Goal: Information Seeking & Learning: Learn about a topic

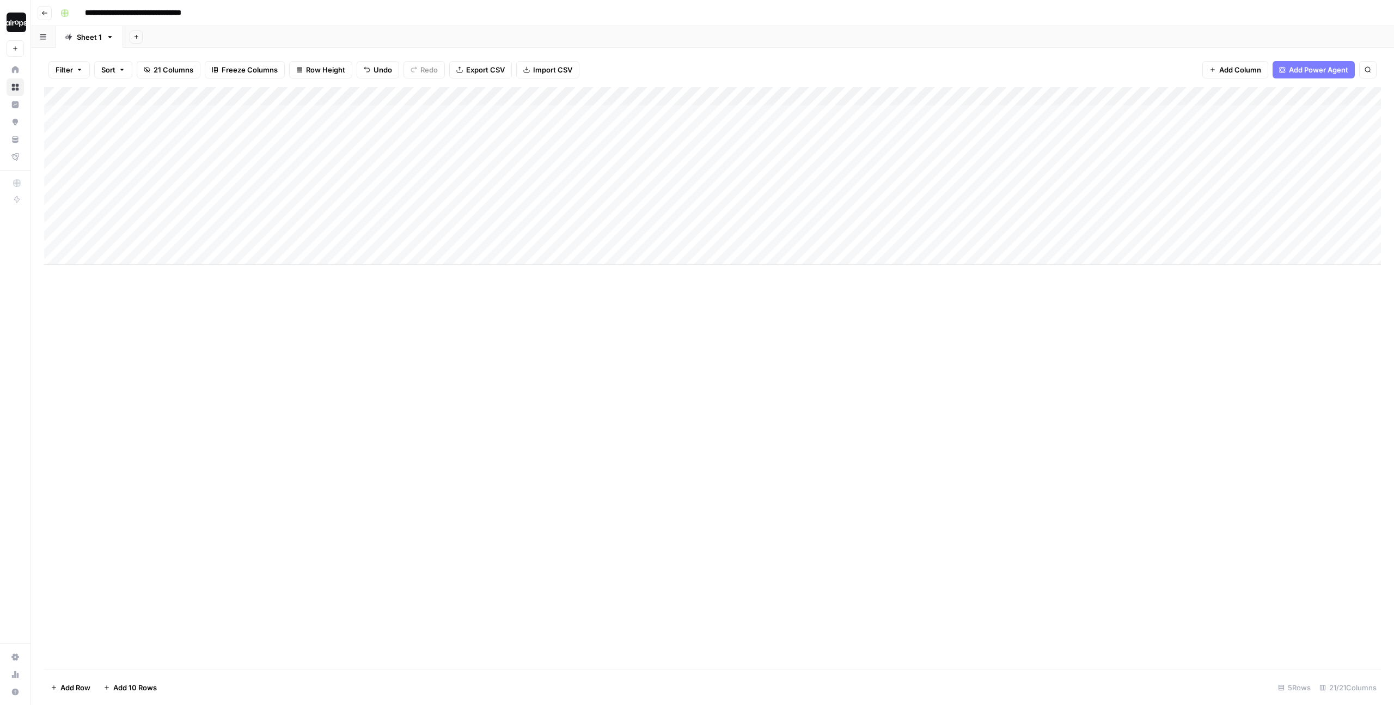
click at [630, 76] on div "Filter Sort 21 Columns Freeze Columns Row Height Undo Redo Export CSV Import CS…" at bounding box center [712, 69] width 1337 height 35
click at [808, 41] on div "Add Sheet" at bounding box center [758, 37] width 1271 height 22
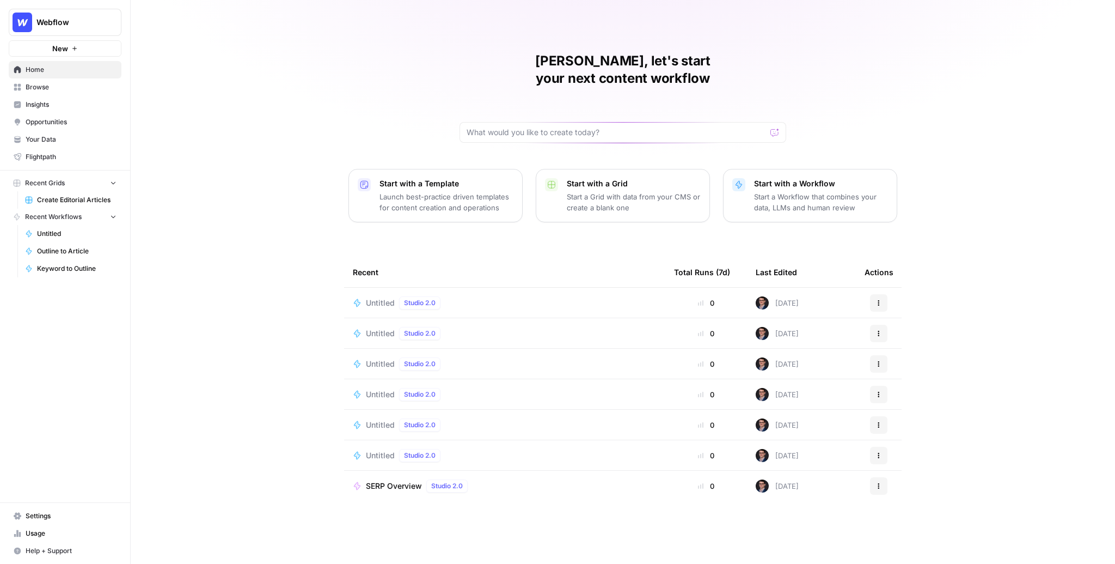
click at [259, 175] on div "Mike, let's start your next content workflow Start with a Template Launch best-…" at bounding box center [623, 282] width 985 height 564
click at [103, 23] on div "Webflow" at bounding box center [76, 22] width 81 height 11
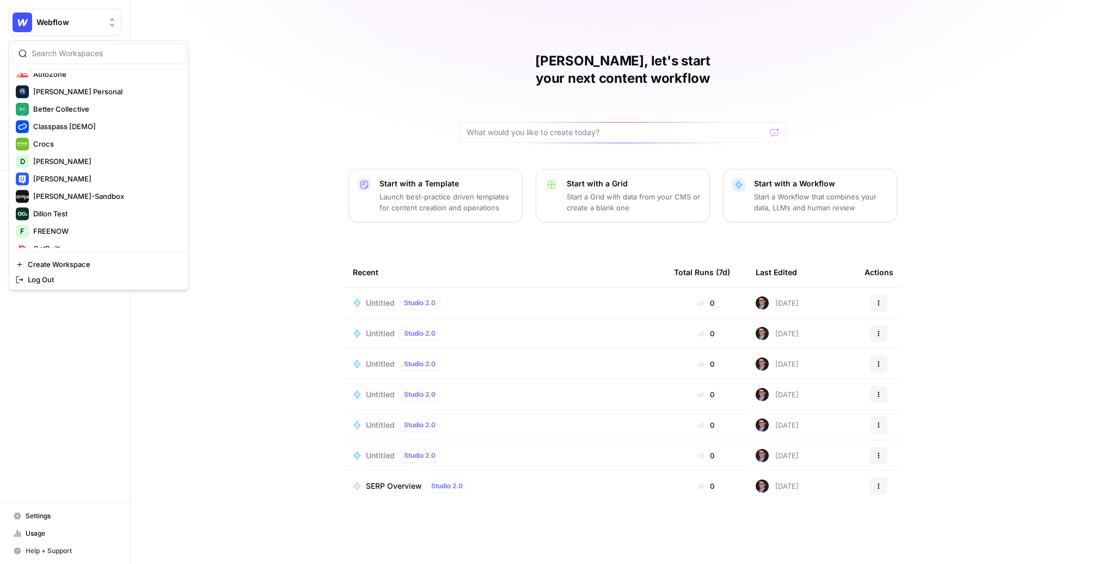
scroll to position [149, 0]
click at [76, 194] on span "[PERSON_NAME]-Sandbox" at bounding box center [105, 194] width 144 height 11
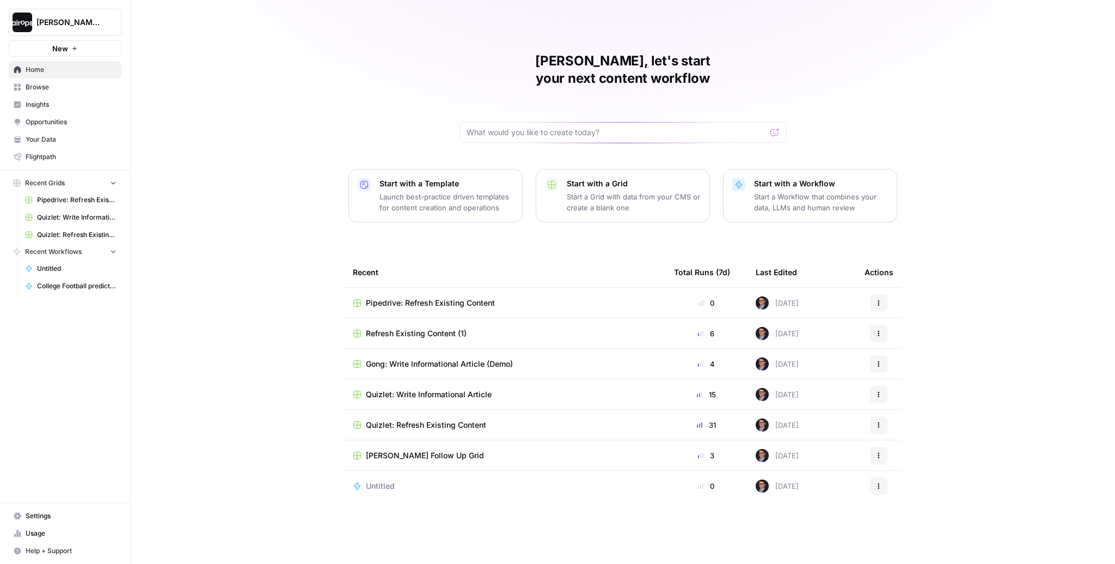
click at [205, 65] on div "[PERSON_NAME], let's start your next content workflow Start with a Template Lau…" at bounding box center [623, 282] width 985 height 564
click at [169, 59] on div "[PERSON_NAME], let's start your next content workflow Start with a Template Lau…" at bounding box center [623, 282] width 985 height 564
click at [87, 25] on span "[PERSON_NAME]-Sandbox" at bounding box center [69, 22] width 66 height 11
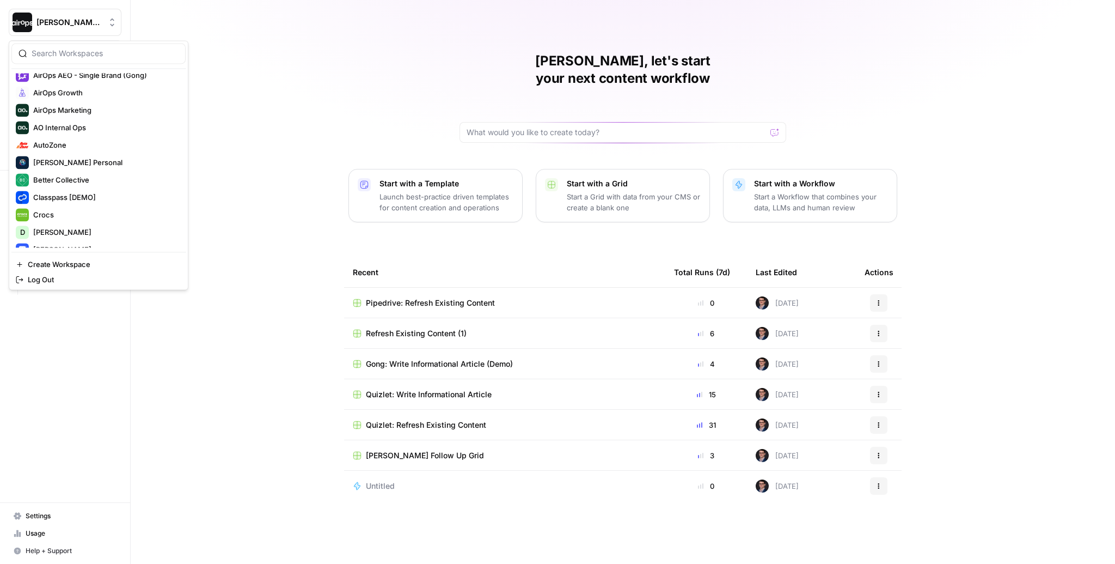
scroll to position [71, 0]
click at [113, 77] on span "AirOps AEO - Single Brand (Gong)" at bounding box center [105, 80] width 144 height 11
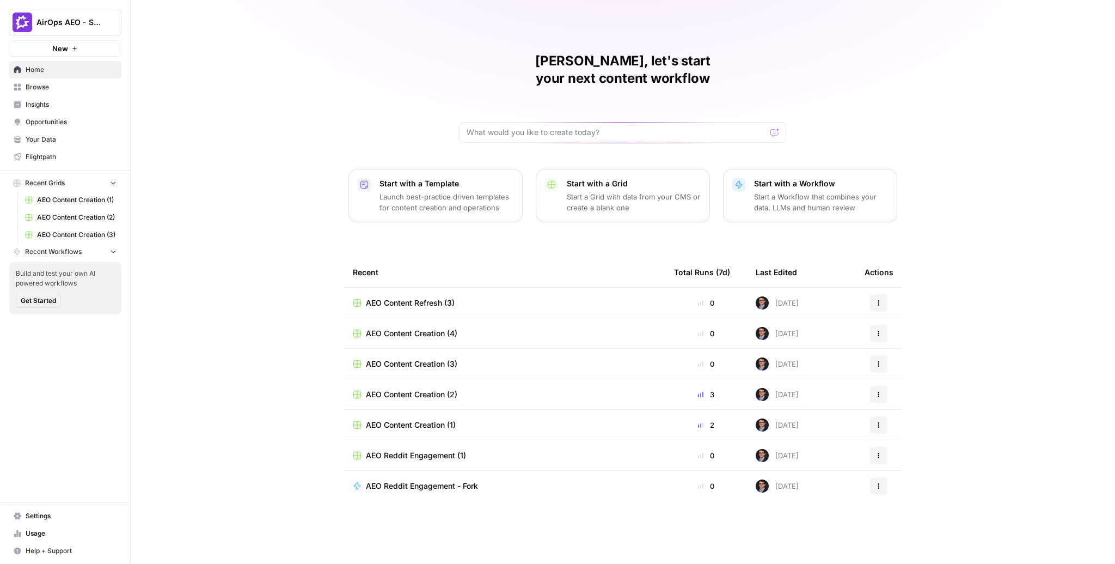
click at [62, 102] on span "Insights" at bounding box center [71, 105] width 91 height 10
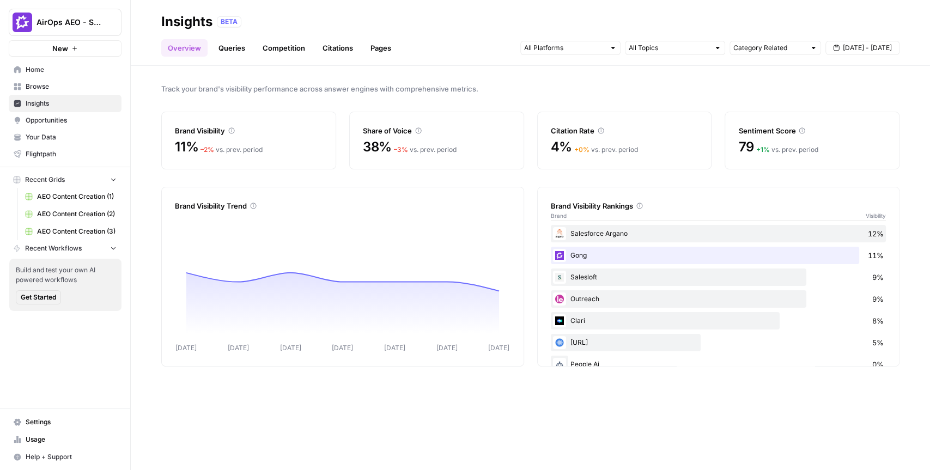
click at [420, 69] on div "Track your brand's visibility performance across answer engines with comprehens…" at bounding box center [530, 268] width 799 height 404
click at [730, 84] on span "Track your brand's visibility performance across answer engines with comprehens…" at bounding box center [530, 88] width 738 height 11
click at [613, 47] on div at bounding box center [613, 48] width 8 height 8
click at [649, 84] on span "Track your brand's visibility performance across answer engines with comprehens…" at bounding box center [530, 88] width 738 height 11
click at [715, 48] on div at bounding box center [717, 48] width 8 height 8
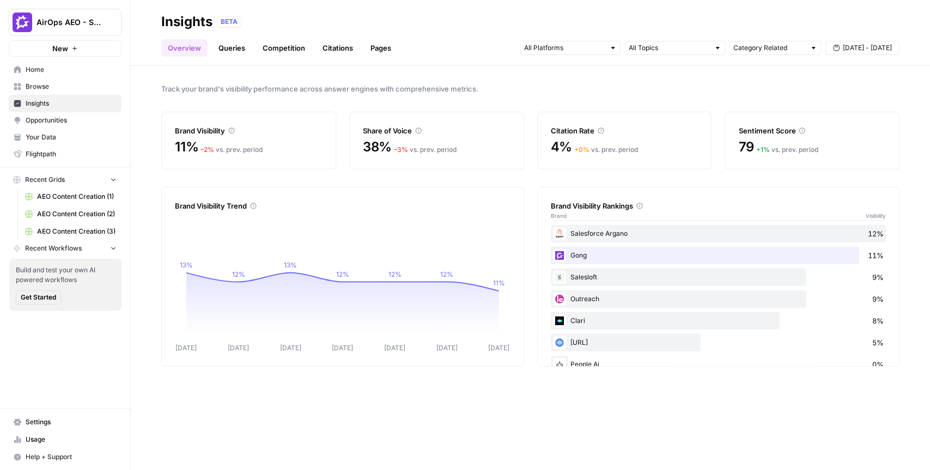
click at [503, 80] on div "Track your brand's visibility performance across answer engines with comprehens…" at bounding box center [530, 268] width 799 height 404
click at [787, 51] on input "text" at bounding box center [769, 47] width 72 height 11
type input "Category Related"
click at [876, 84] on span "Track your brand's visibility performance across answer engines with comprehens…" at bounding box center [530, 88] width 738 height 11
click at [880, 47] on span "Sep 10 - Sep 16" at bounding box center [866, 48] width 49 height 10
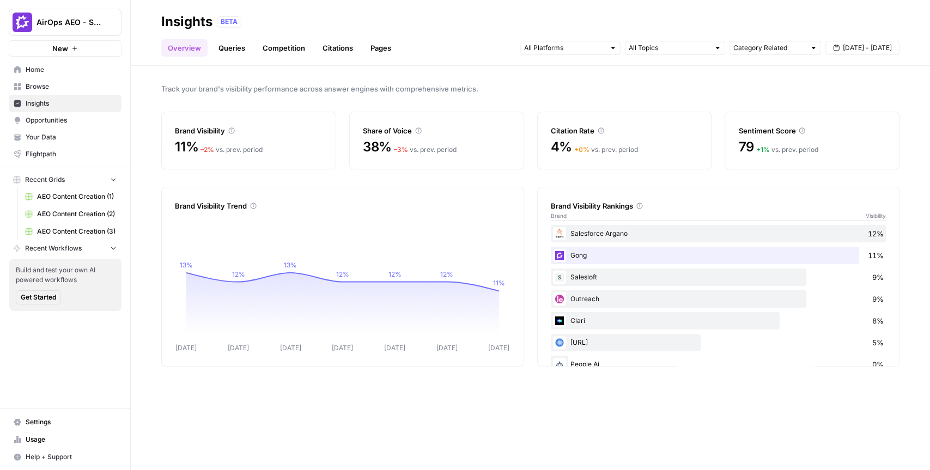
click at [680, 74] on div "Track your brand's visibility performance across answer engines with comprehens…" at bounding box center [530, 268] width 799 height 404
click at [235, 48] on link "Queries" at bounding box center [232, 47] width 40 height 17
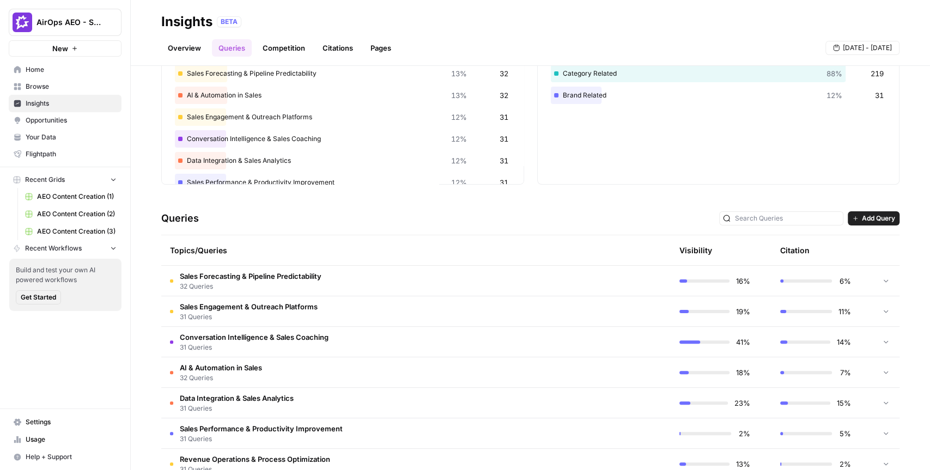
scroll to position [87, 0]
click at [869, 213] on span "Add Query" at bounding box center [877, 217] width 33 height 10
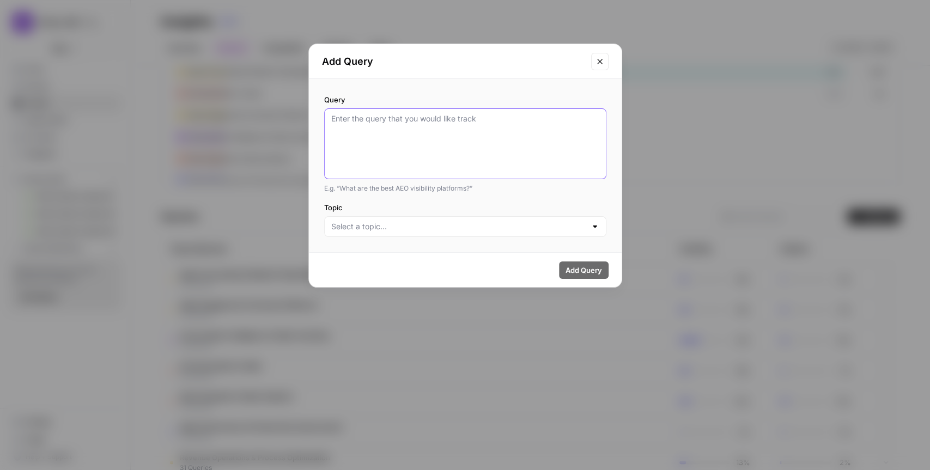
click at [418, 137] on textarea "Query" at bounding box center [465, 143] width 268 height 61
click at [372, 225] on input "Topic" at bounding box center [458, 226] width 255 height 11
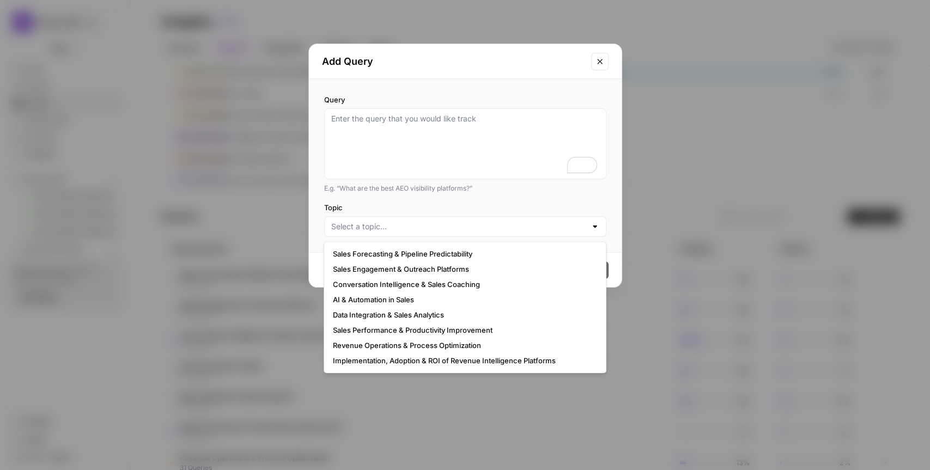
click at [517, 72] on div "Add Query" at bounding box center [465, 61] width 313 height 35
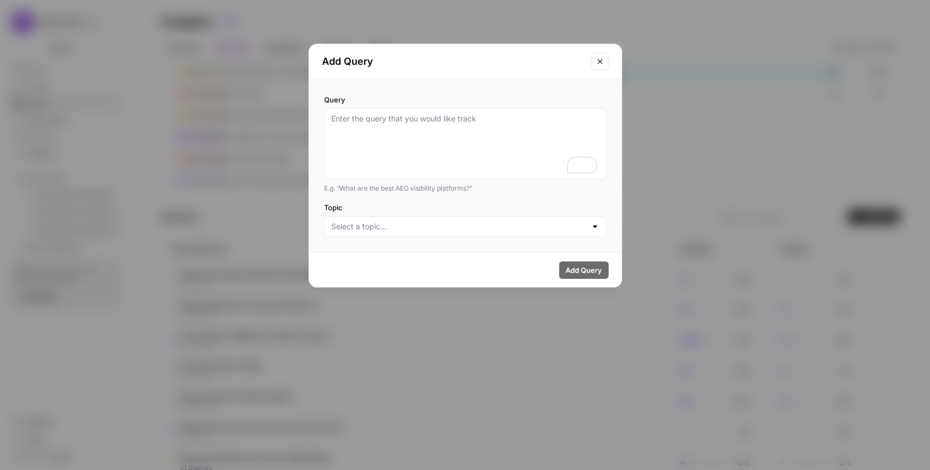
click at [596, 62] on icon "Close modal" at bounding box center [599, 61] width 9 height 9
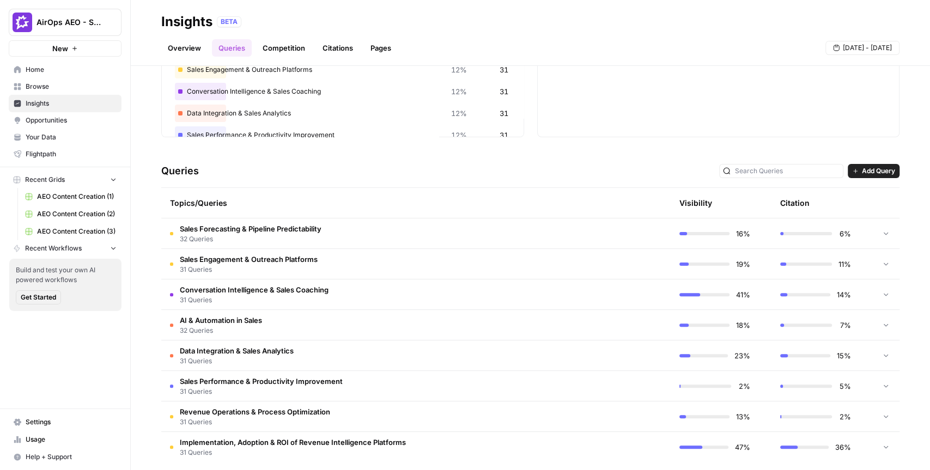
scroll to position [142, 0]
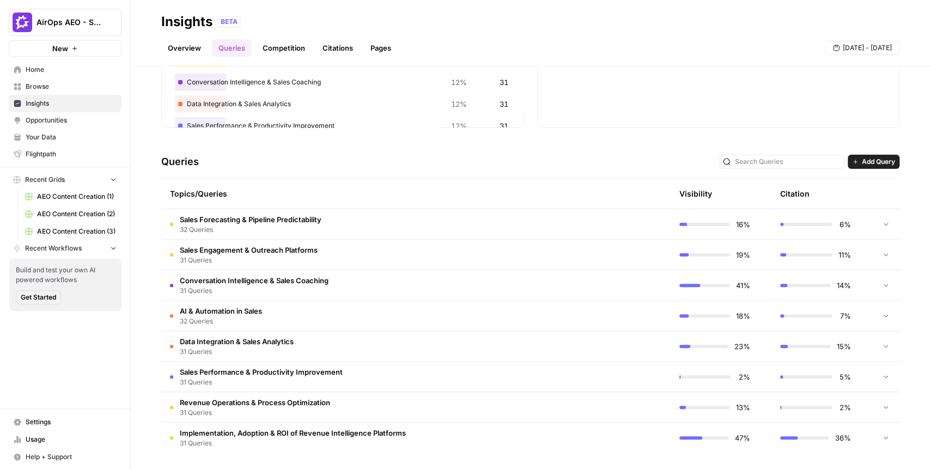
click at [302, 280] on span "Conversation Intelligence & Sales Coaching" at bounding box center [254, 280] width 149 height 11
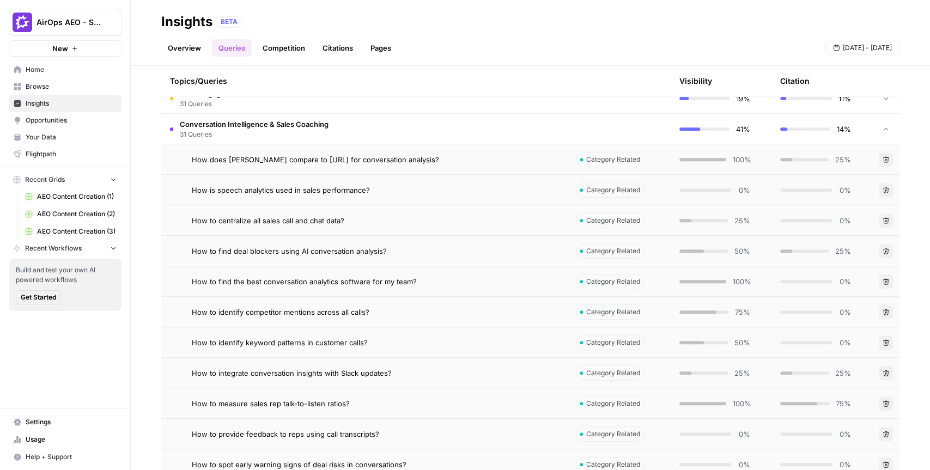
scroll to position [298, 0]
click at [337, 218] on span "How to centralize all sales call and chat data?" at bounding box center [268, 220] width 152 height 11
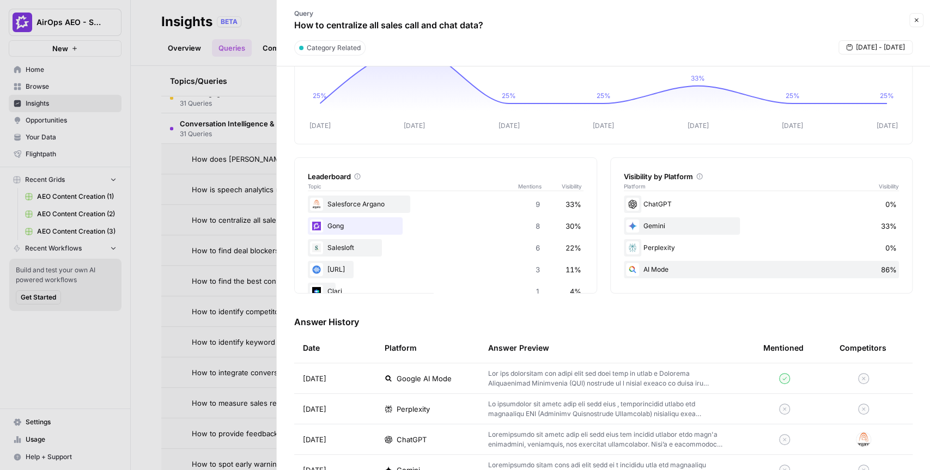
scroll to position [94, 0]
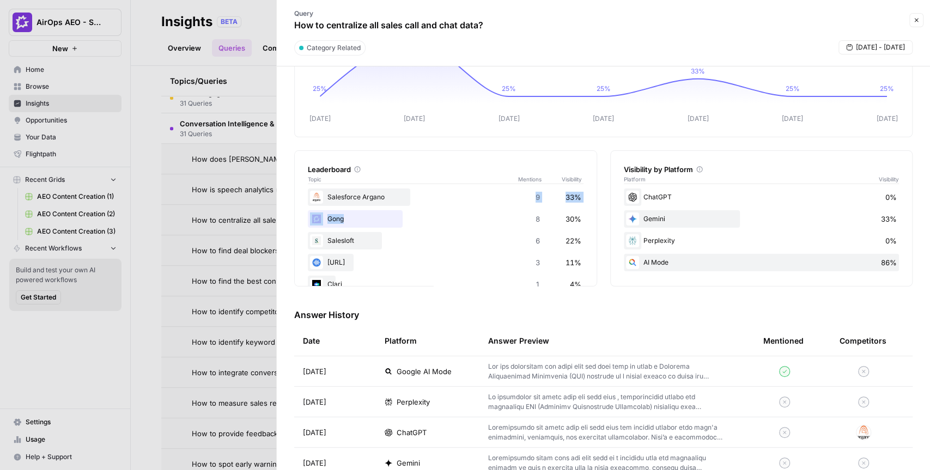
drag, startPoint x: 561, startPoint y: 194, endPoint x: 572, endPoint y: 227, distance: 35.1
click at [572, 227] on div "Salesforce Argano 9 33% Gong 8 30% Salesloft 6 22% Chorus.ai 3 11% Clari 1 4% O…" at bounding box center [446, 262] width 276 height 148
click at [604, 248] on div "Leaderboard Topic Mentions Visibility Salesforce Argano 9 33% Gong 8 30% Salesl…" at bounding box center [603, 218] width 618 height 136
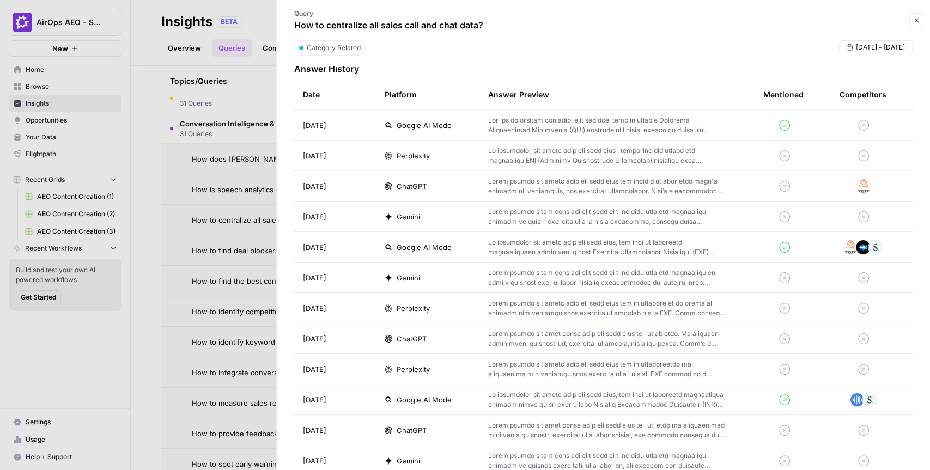
scroll to position [341, 0]
drag, startPoint x: 351, startPoint y: 216, endPoint x: 294, endPoint y: 118, distance: 113.8
click at [294, 118] on tbody "Sep 16, 2025 Google AI Mode Sep 16, 2025 Perplexity Sep 16, 2025 ChatGPT Sep 16…" at bounding box center [603, 429] width 618 height 640
drag, startPoint x: 303, startPoint y: 245, endPoint x: 352, endPoint y: 347, distance: 113.5
click at [352, 347] on tbody "Sep 16, 2025 Google AI Mode Sep 16, 2025 Perplexity Sep 16, 2025 ChatGPT Sep 16…" at bounding box center [603, 429] width 618 height 640
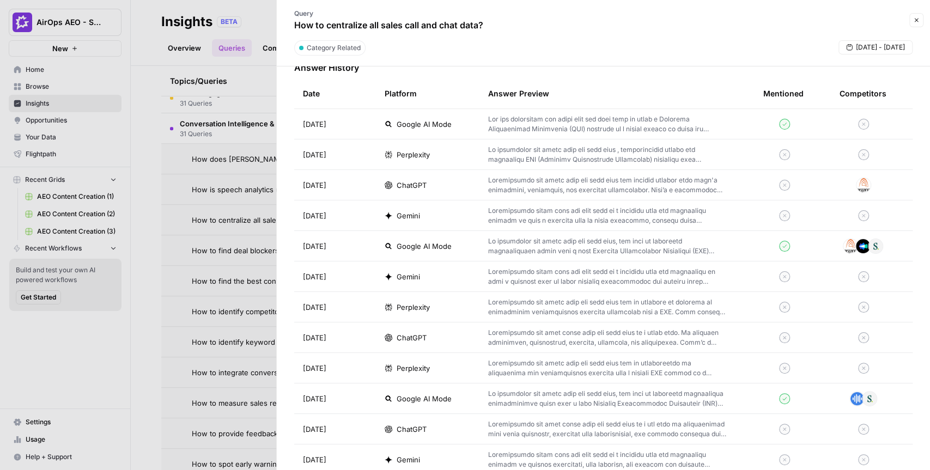
click at [557, 338] on p at bounding box center [608, 338] width 240 height 20
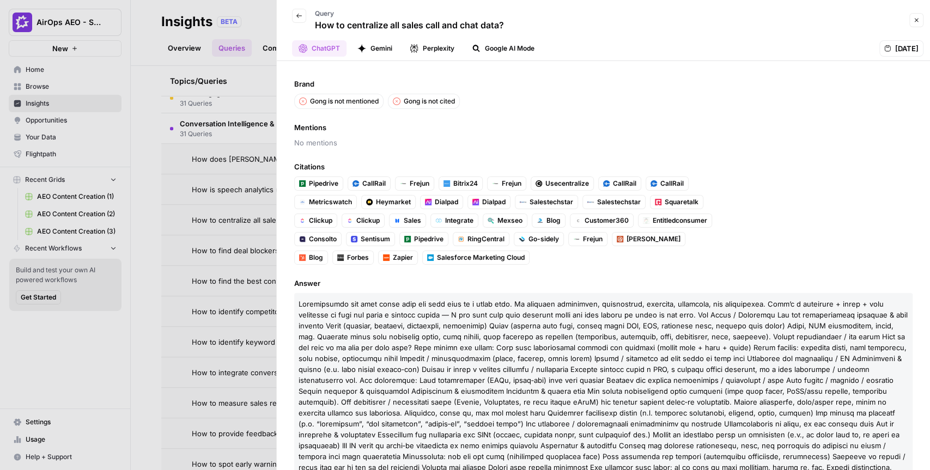
click at [301, 16] on icon "button" at bounding box center [299, 16] width 7 height 7
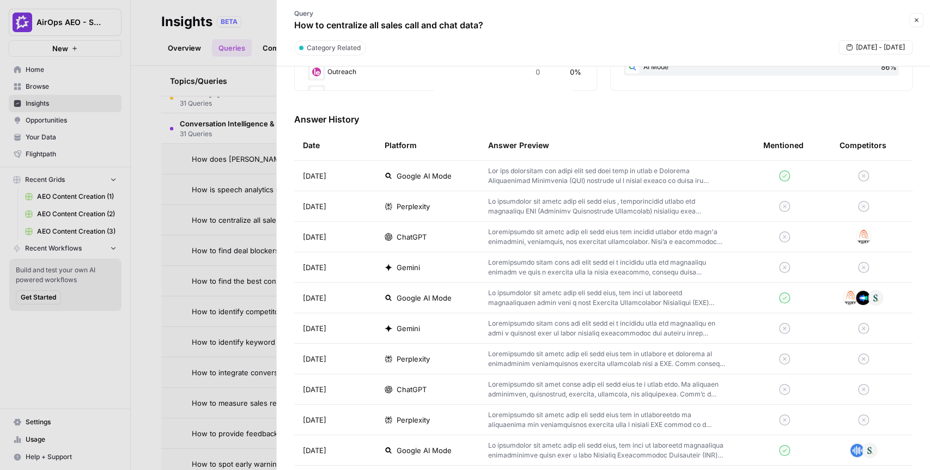
scroll to position [294, 0]
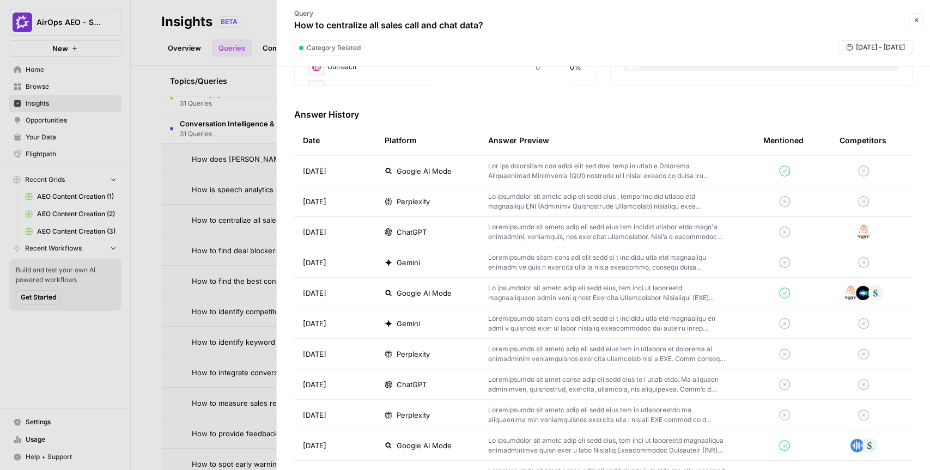
click at [587, 168] on p at bounding box center [608, 171] width 240 height 20
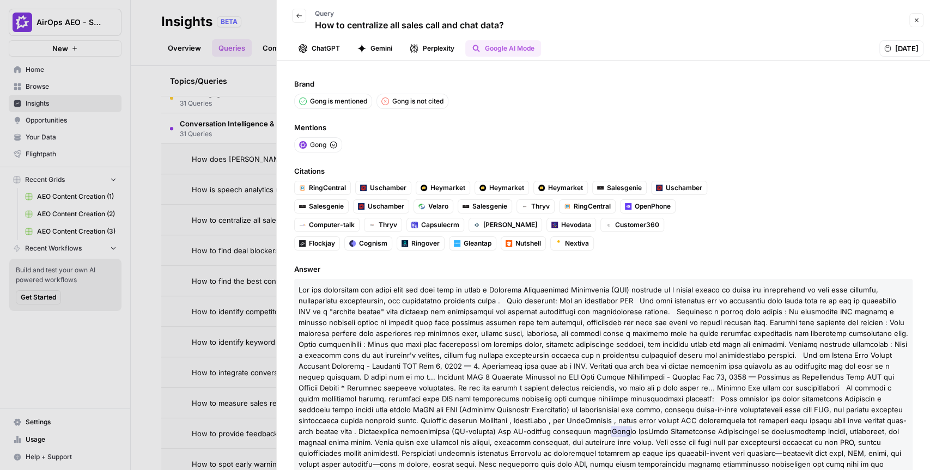
click at [302, 17] on button "Back" at bounding box center [299, 16] width 14 height 14
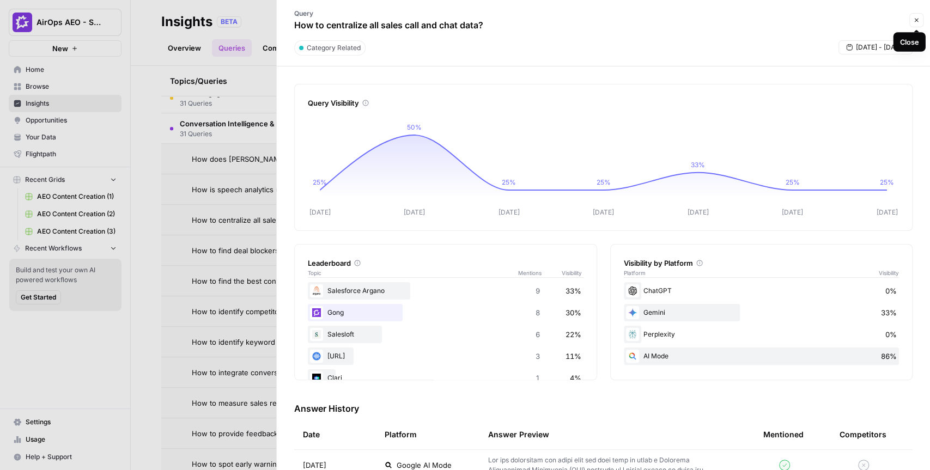
click at [913, 22] on icon "button" at bounding box center [916, 20] width 7 height 7
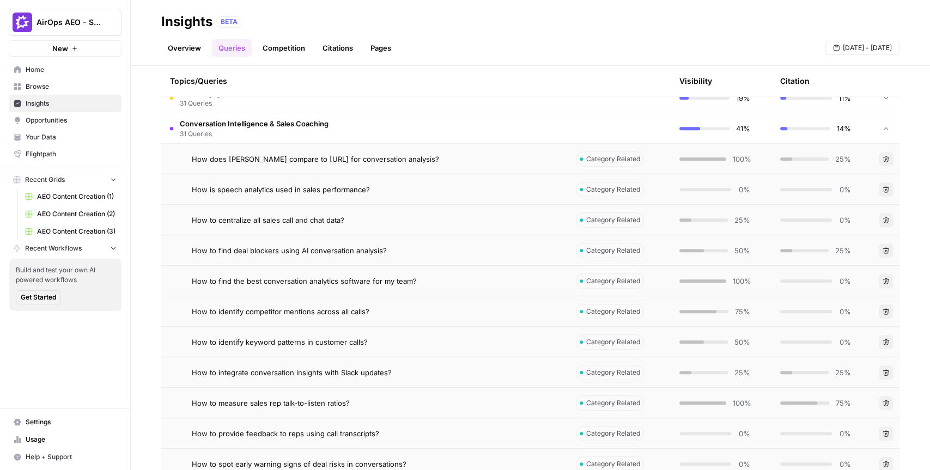
click at [549, 163] on td "How does Gong compare to Chorus.ai for conversation analysis?" at bounding box center [364, 159] width 406 height 30
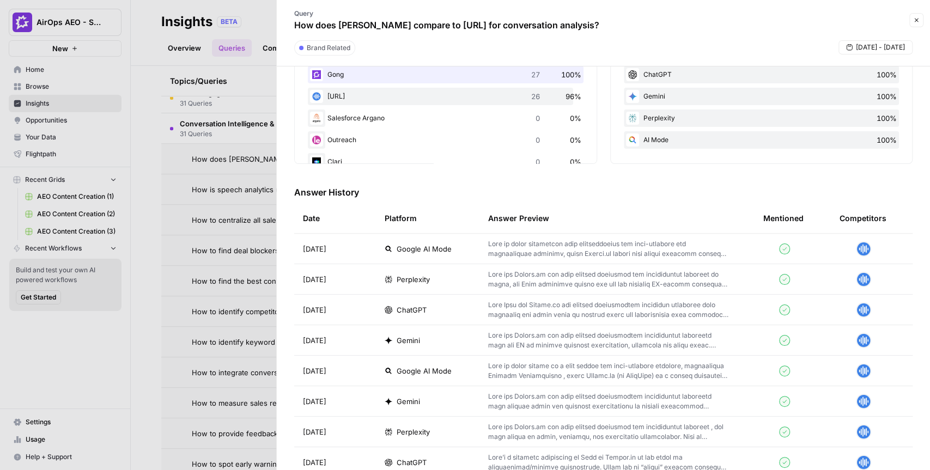
scroll to position [217, 0]
click at [410, 306] on span "ChatGPT" at bounding box center [411, 308] width 30 height 11
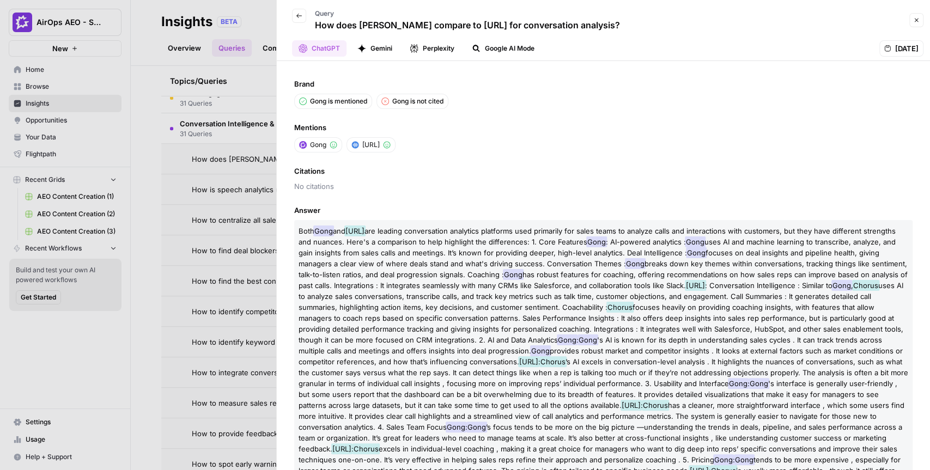
click at [382, 48] on button "Gemini" at bounding box center [375, 48] width 48 height 16
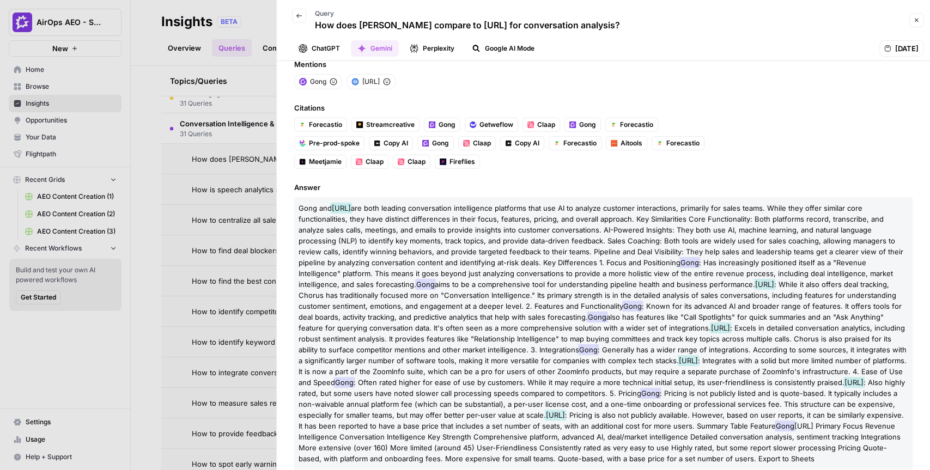
scroll to position [75, 0]
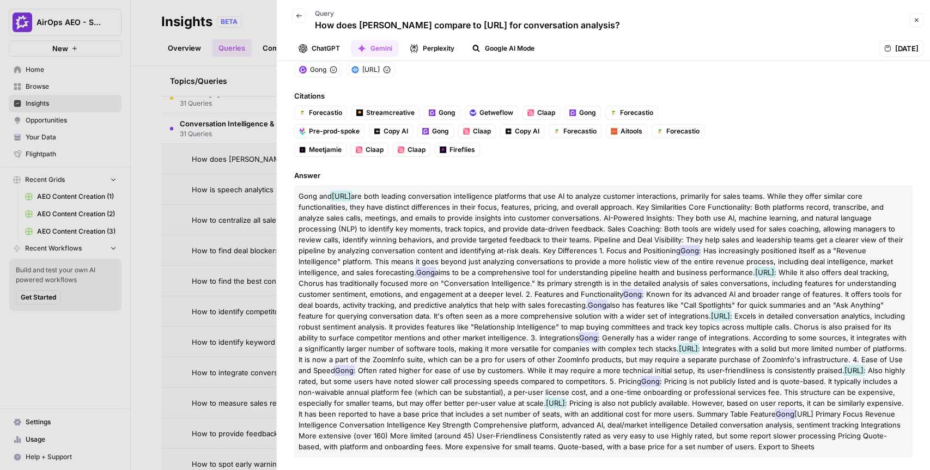
click at [437, 46] on button "Perplexity" at bounding box center [432, 48] width 58 height 16
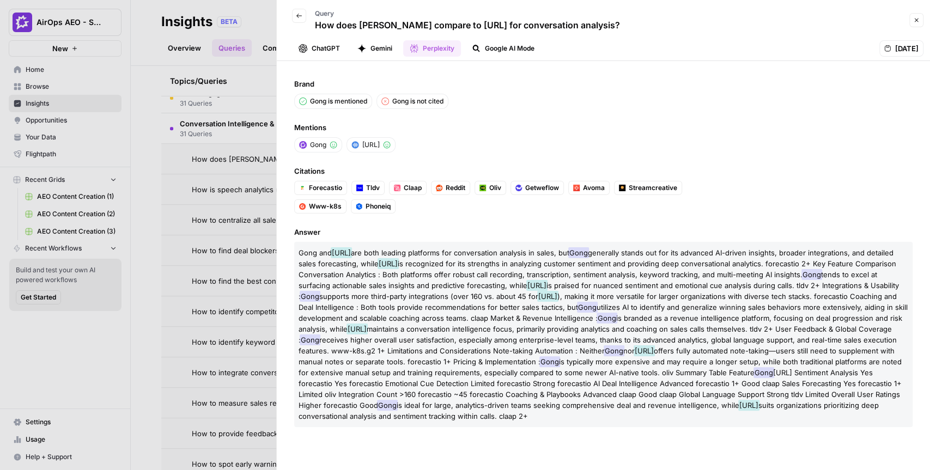
click at [915, 25] on button "Close" at bounding box center [916, 20] width 14 height 14
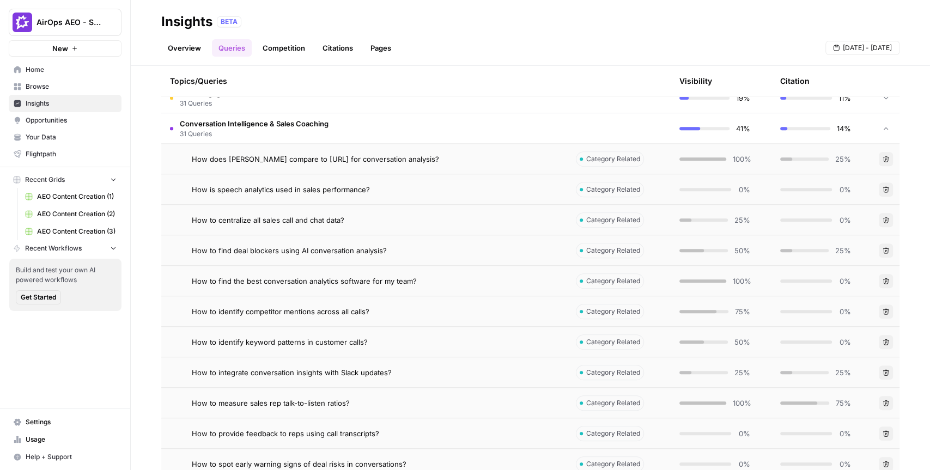
scroll to position [285, 0]
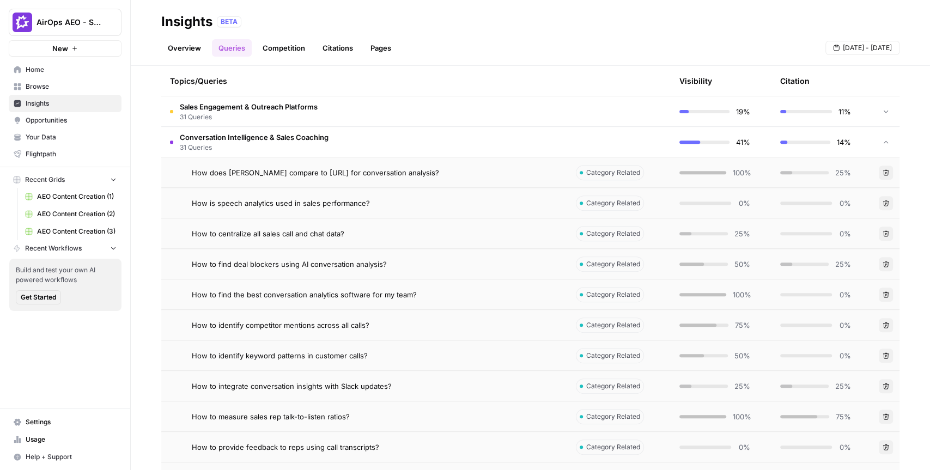
click at [491, 140] on td "Conversation Intelligence & Sales Coaching 31 Queries" at bounding box center [364, 142] width 406 height 30
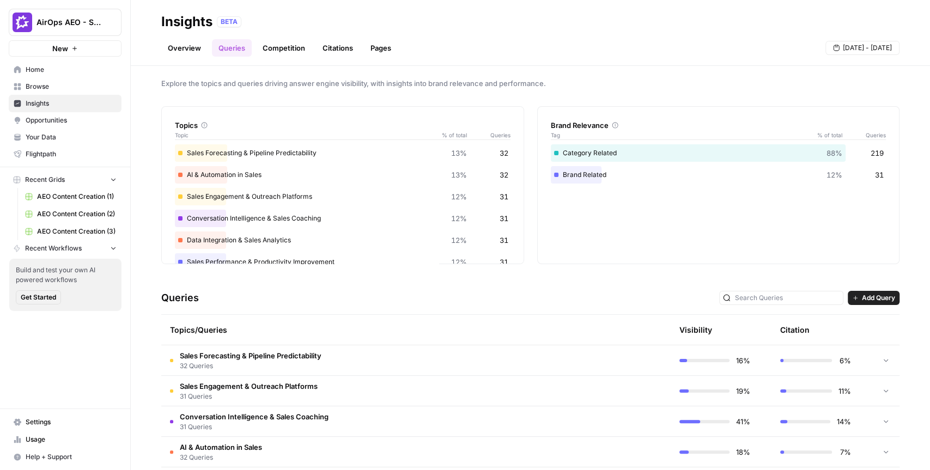
scroll to position [0, 0]
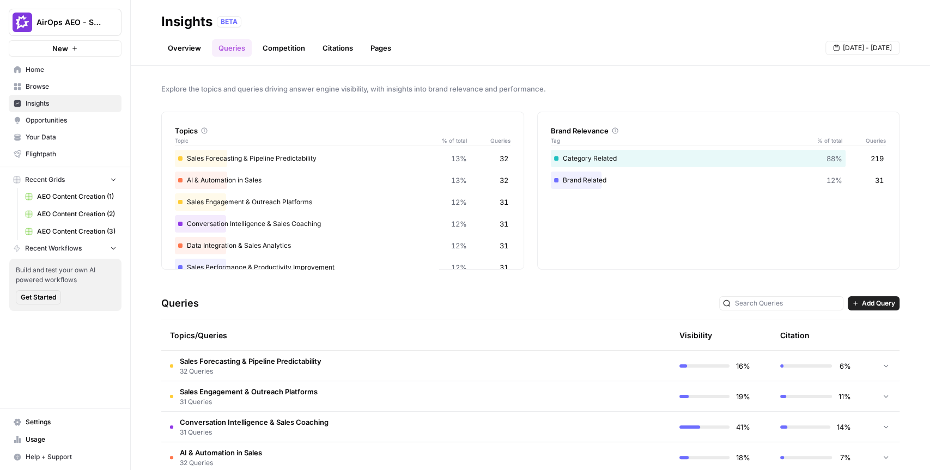
drag, startPoint x: 164, startPoint y: 23, endPoint x: 209, endPoint y: 23, distance: 45.2
click at [209, 23] on div "Insights" at bounding box center [186, 21] width 51 height 17
click at [58, 120] on span "Opportunities" at bounding box center [71, 120] width 91 height 10
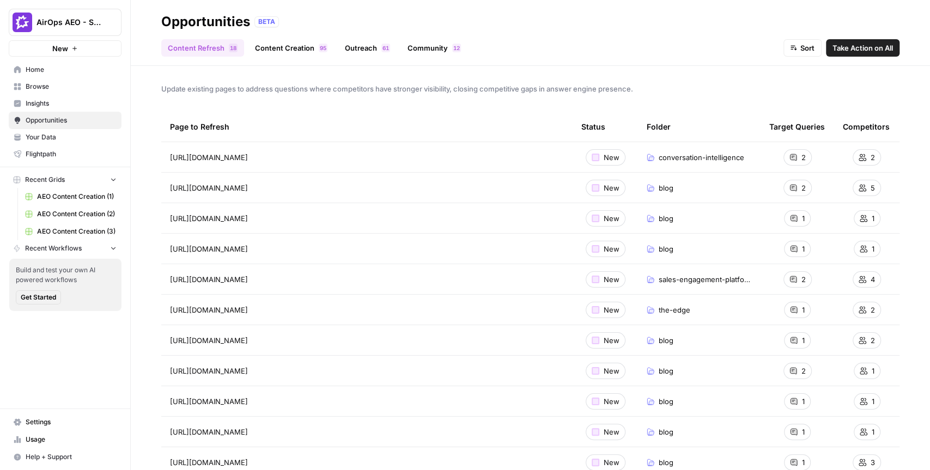
click at [308, 52] on link "Content Creation 5 9" at bounding box center [290, 47] width 85 height 17
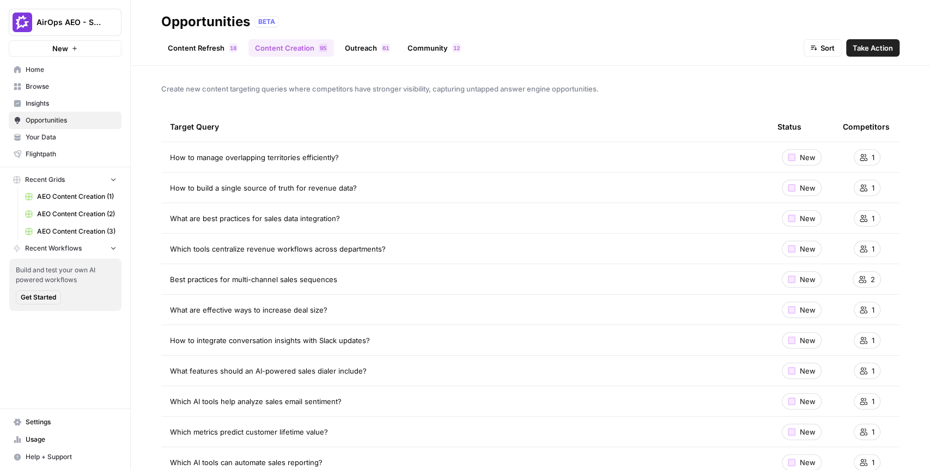
click at [318, 157] on span "How to manage overlapping territories efficiently?" at bounding box center [254, 157] width 169 height 11
click at [869, 47] on span "Take Action" at bounding box center [872, 47] width 40 height 11
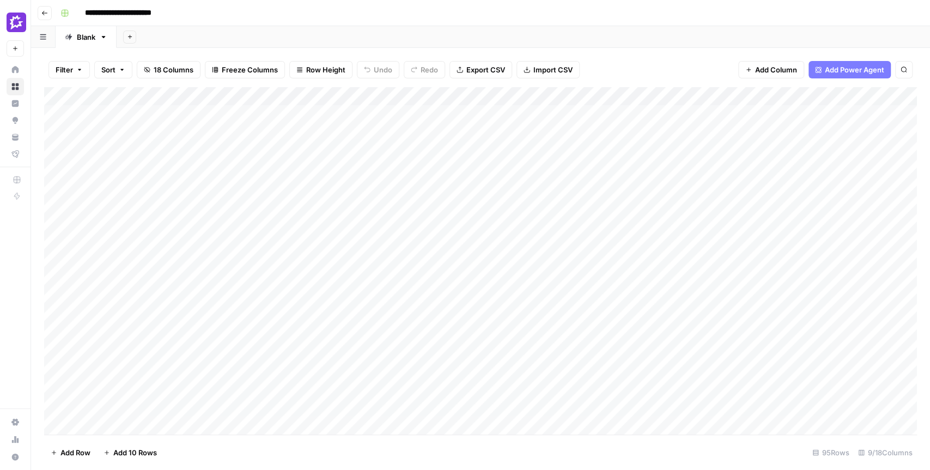
drag, startPoint x: 282, startPoint y: 113, endPoint x: 277, endPoint y: 390, distance: 277.8
click at [274, 426] on div "Add Column" at bounding box center [480, 260] width 872 height 347
click at [339, 45] on div "Add Sheet" at bounding box center [523, 37] width 813 height 22
click at [304, 130] on div "Add Column" at bounding box center [480, 260] width 872 height 347
click at [429, 114] on div "Add Column" at bounding box center [480, 260] width 872 height 347
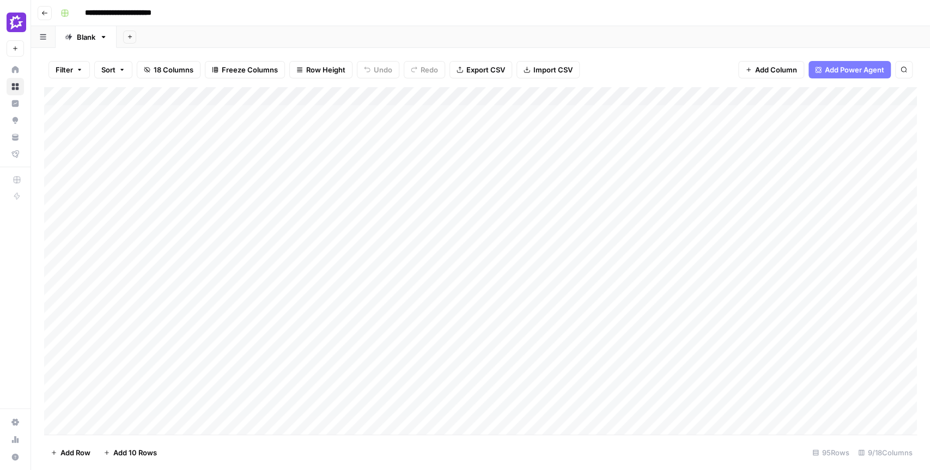
click at [427, 131] on div "Add Column" at bounding box center [480, 260] width 872 height 347
click at [424, 152] on div "Add Column" at bounding box center [480, 260] width 872 height 347
click at [425, 171] on div "Add Column" at bounding box center [480, 260] width 872 height 347
click at [424, 186] on div "Add Column" at bounding box center [480, 260] width 872 height 347
click at [461, 33] on div "Add Sheet" at bounding box center [523, 37] width 813 height 22
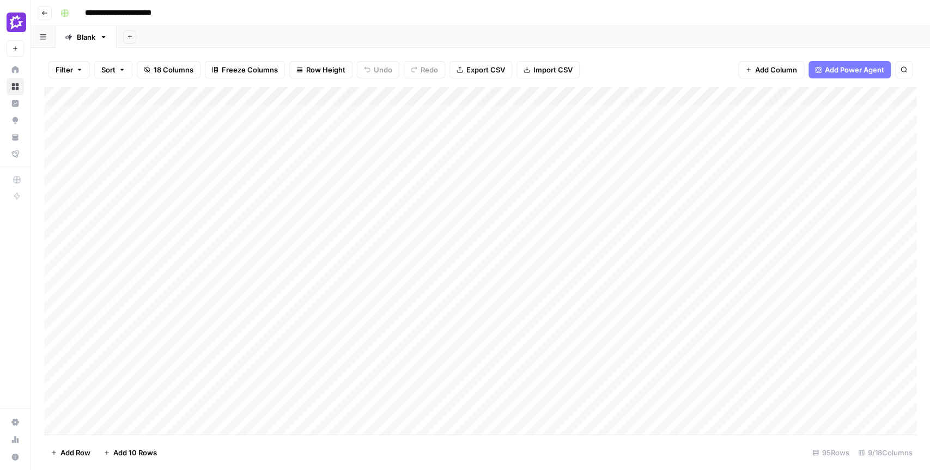
drag, startPoint x: 267, startPoint y: 123, endPoint x: 223, endPoint y: 328, distance: 209.9
click at [223, 327] on div "Add Column" at bounding box center [480, 260] width 872 height 347
click at [273, 129] on div "Add Column" at bounding box center [480, 260] width 872 height 347
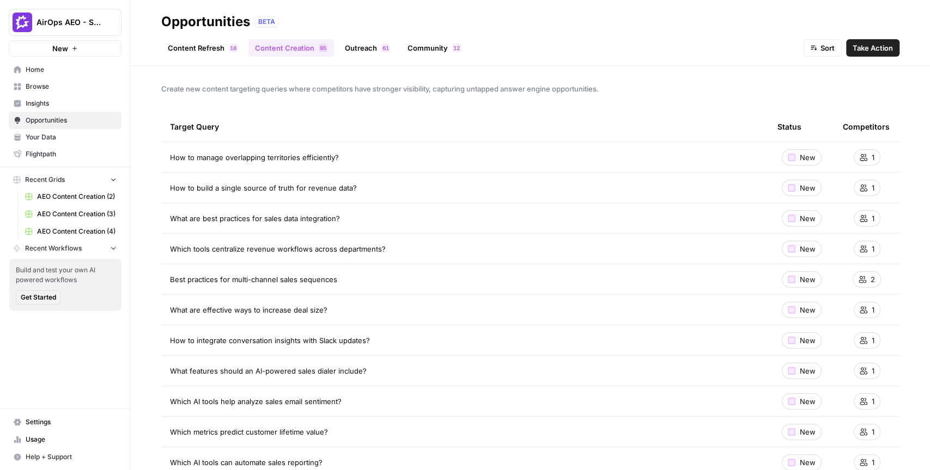
click at [203, 46] on link "Content Refresh 8 1" at bounding box center [202, 47] width 83 height 17
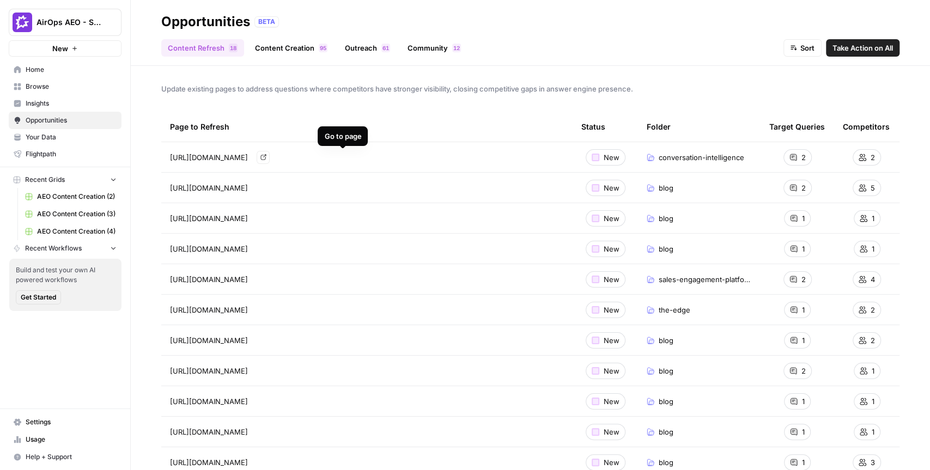
click at [248, 157] on span "https://www.gong.io/conversation-intelligence/" at bounding box center [209, 157] width 78 height 11
click at [602, 110] on div "Update existing pages to address questions where competitors have stronger visi…" at bounding box center [530, 268] width 799 height 404
click at [352, 86] on span "Update existing pages to address questions where competitors have stronger visi…" at bounding box center [530, 88] width 738 height 11
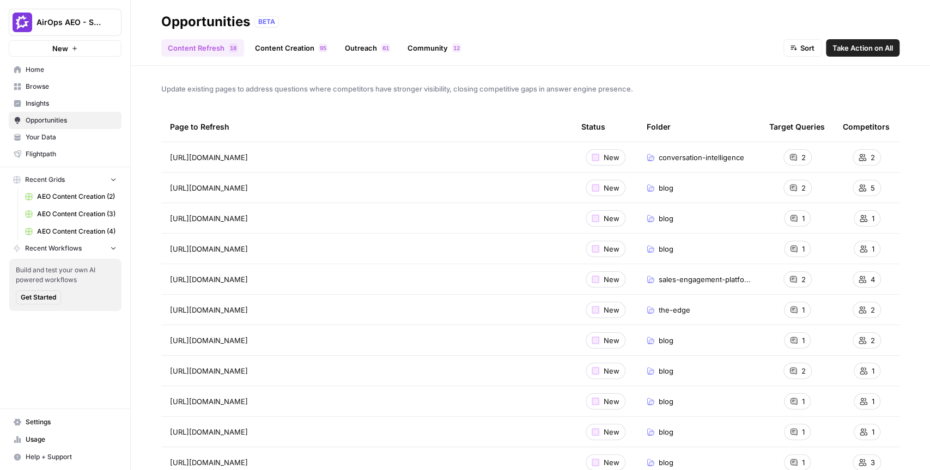
click at [64, 105] on span "Insights" at bounding box center [71, 104] width 91 height 10
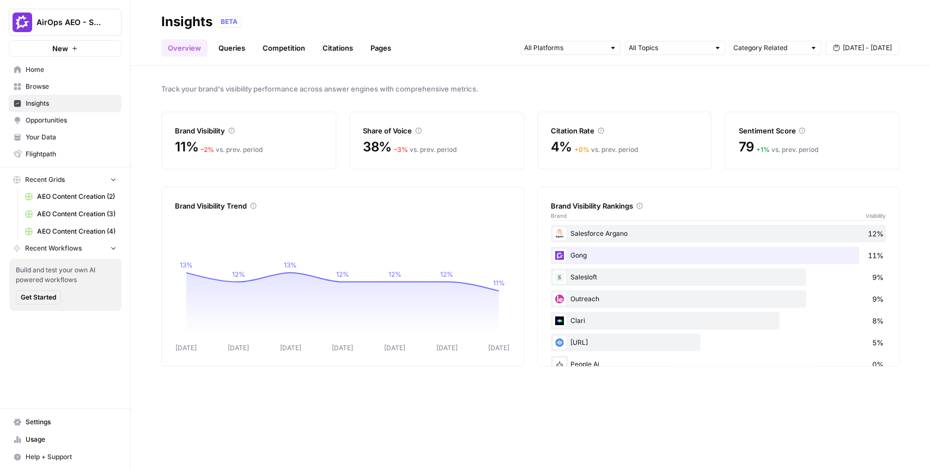
click at [340, 49] on link "Citations" at bounding box center [338, 47] width 44 height 17
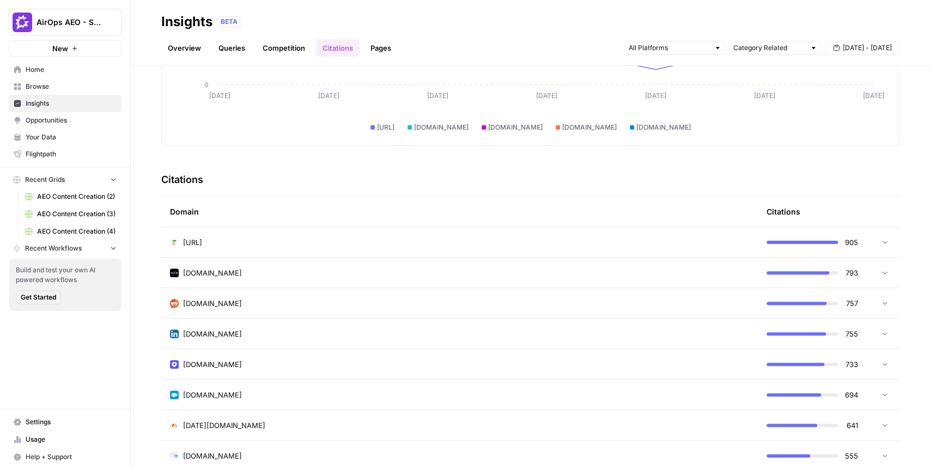
scroll to position [174, 0]
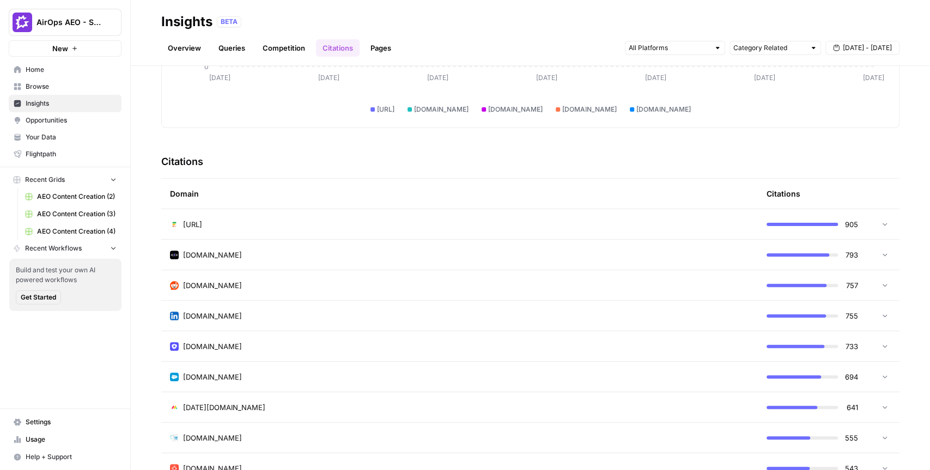
click at [887, 286] on icon at bounding box center [885, 285] width 8 height 8
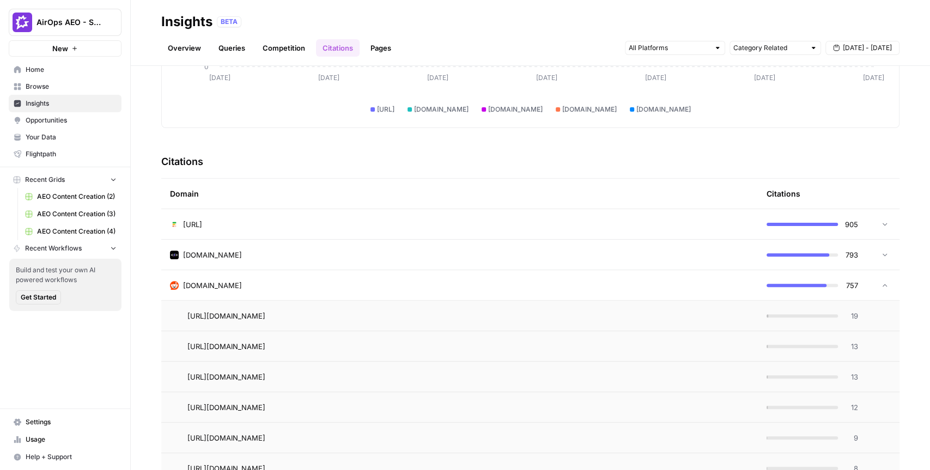
click at [883, 284] on icon at bounding box center [885, 286] width 8 height 8
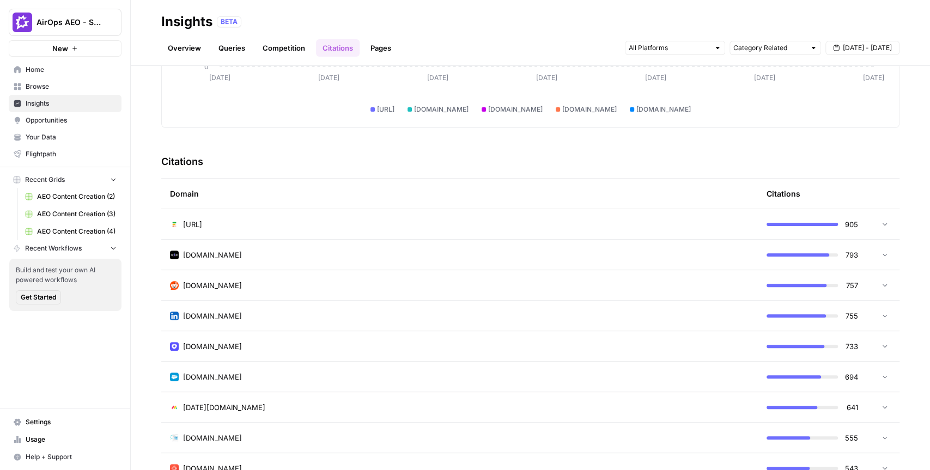
click at [386, 47] on link "Pages" at bounding box center [381, 47] width 34 height 17
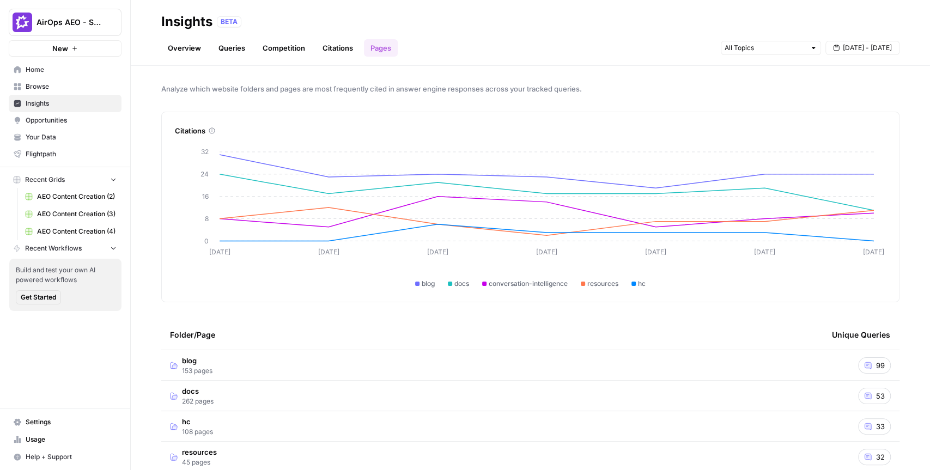
click at [68, 119] on span "Opportunities" at bounding box center [71, 120] width 91 height 10
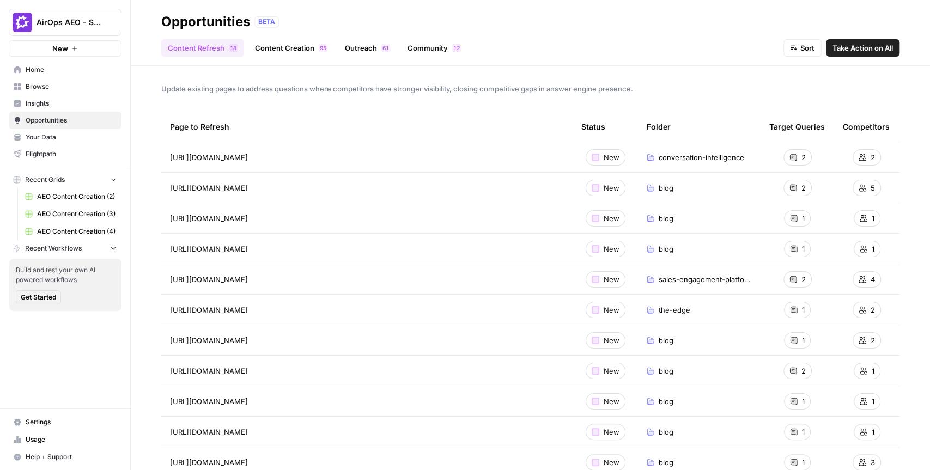
click at [421, 47] on link "Community 2 1" at bounding box center [434, 47] width 66 height 17
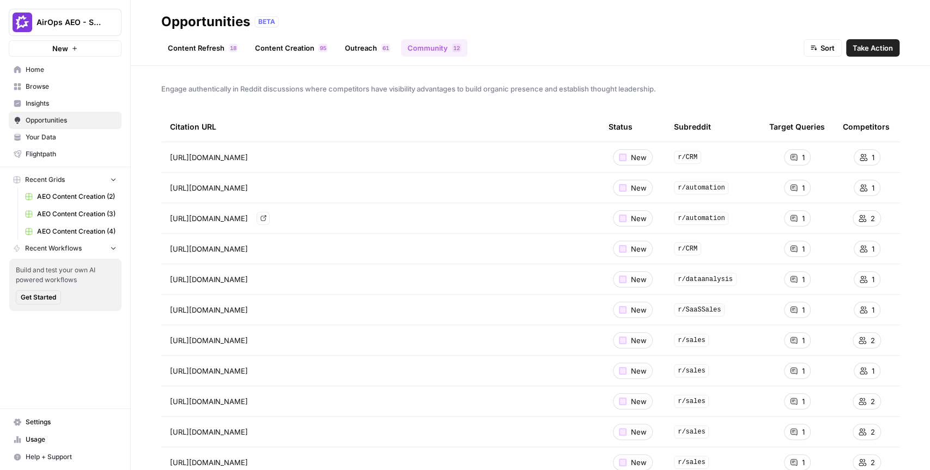
click at [266, 220] on icon "Go to page https://www.reddit.com/r/automation/comments/1kaotv3/how_are_you_lev…" at bounding box center [263, 218] width 6 height 6
click at [874, 47] on span "Take Action" at bounding box center [872, 47] width 40 height 11
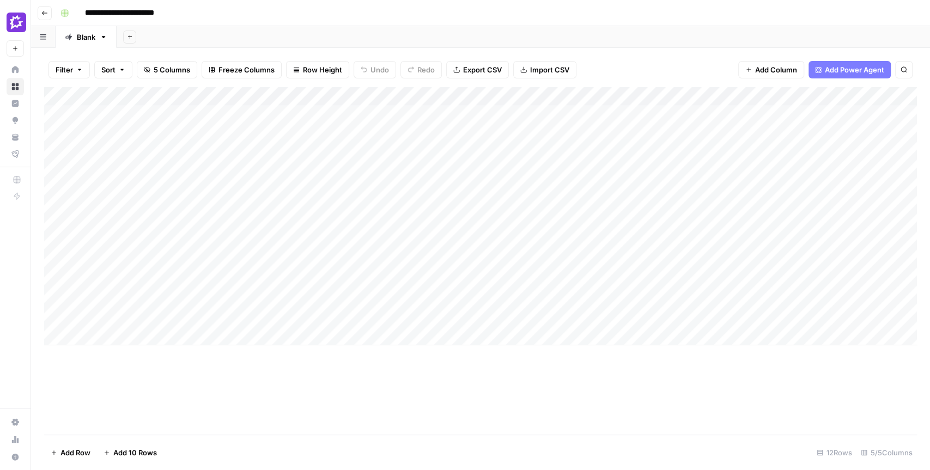
click at [375, 115] on div "Add Column" at bounding box center [480, 216] width 872 height 258
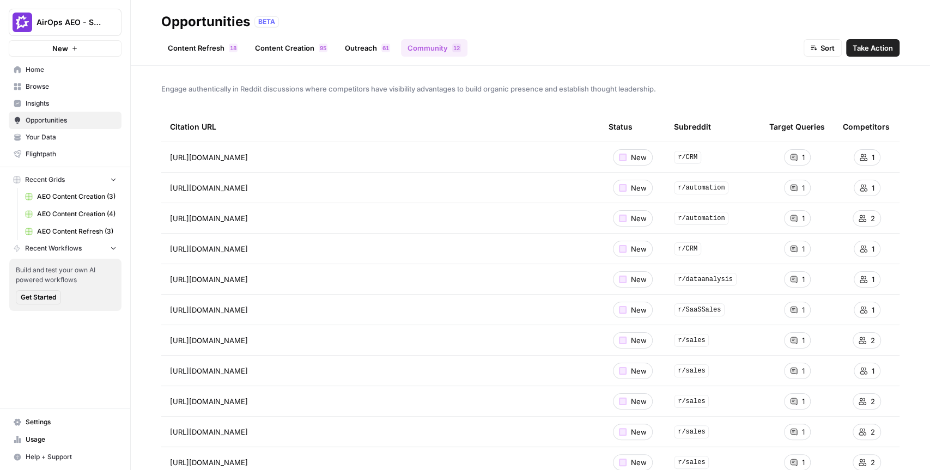
click at [585, 40] on div "Content Refresh 8 1 Content Creation 5 9 Outreach 1 6 Community 2 1 Sort Take A…" at bounding box center [530, 43] width 738 height 26
click at [570, 45] on div "Content Refresh 8 1 Content Creation 5 9 Outreach 1 6 Community 2 1 Sort Take A…" at bounding box center [530, 43] width 738 height 26
click at [528, 49] on div "Content Refresh 8 1 Content Creation 5 9 Outreach 1 6 Community 2 1 Sort Take A…" at bounding box center [530, 43] width 738 height 26
click at [510, 47] on div "Content Refresh 8 1 Content Creation 5 9 Outreach 1 6 Community 2 1 Sort Take A…" at bounding box center [530, 43] width 738 height 26
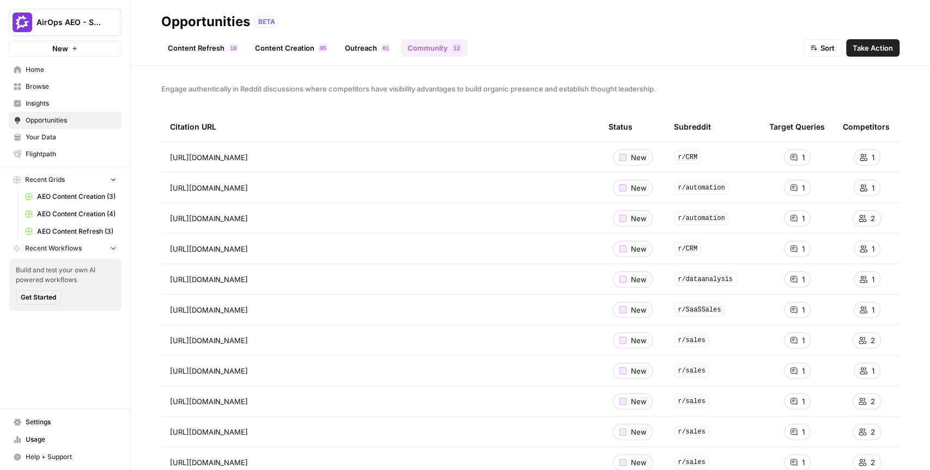
click at [499, 47] on div "Content Refresh 8 1 Content Creation 5 9 Outreach 1 6 Community 2 1 Sort Take A…" at bounding box center [530, 43] width 738 height 26
click at [195, 50] on link "Content Refresh 8 1" at bounding box center [202, 47] width 83 height 17
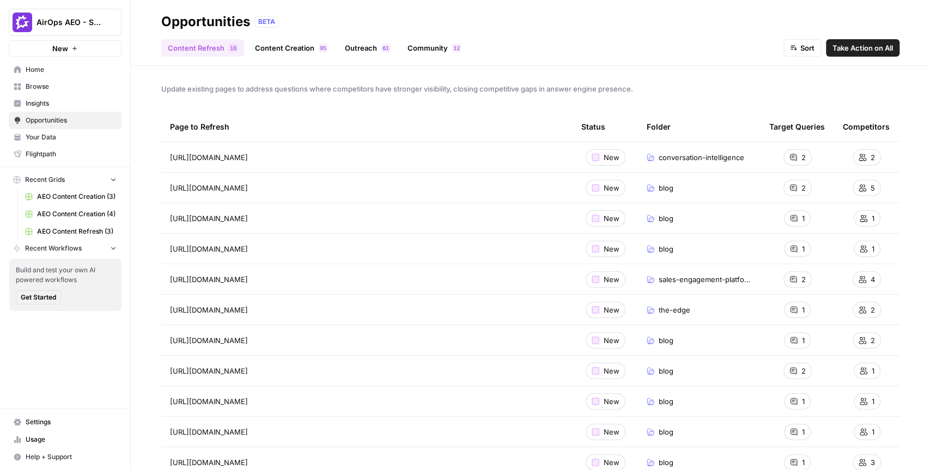
click at [290, 28] on div "Opportunities BETA" at bounding box center [530, 21] width 738 height 17
click at [176, 88] on span "Update existing pages to address questions where competitors have stronger visi…" at bounding box center [530, 88] width 738 height 11
click at [155, 89] on div "Update existing pages to address questions where competitors have stronger visi…" at bounding box center [530, 268] width 799 height 404
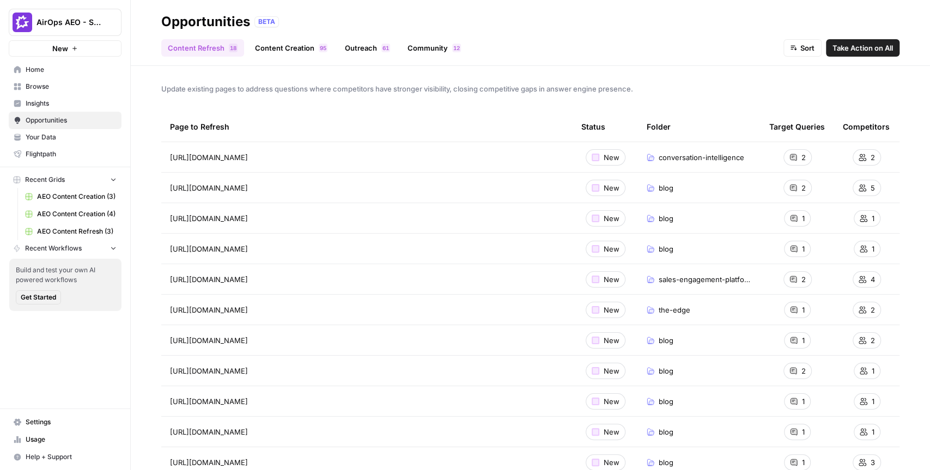
click at [82, 100] on span "Insights" at bounding box center [71, 104] width 91 height 10
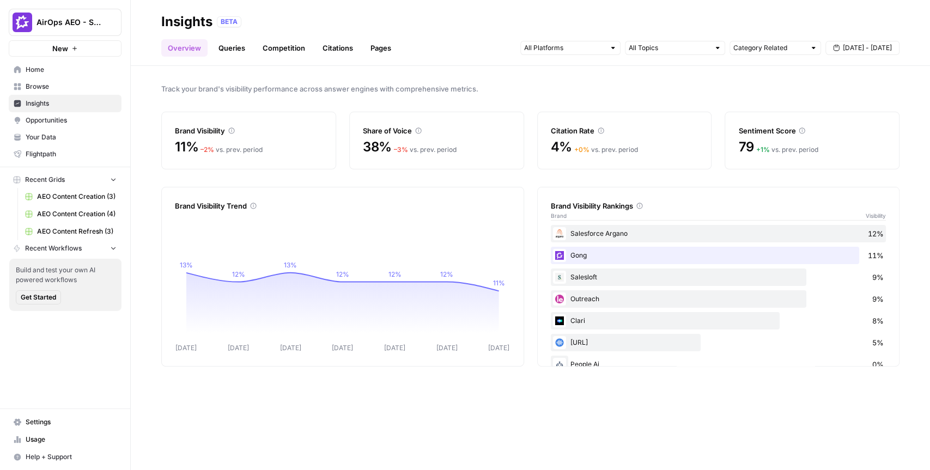
click at [60, 67] on span "Home" at bounding box center [71, 70] width 91 height 10
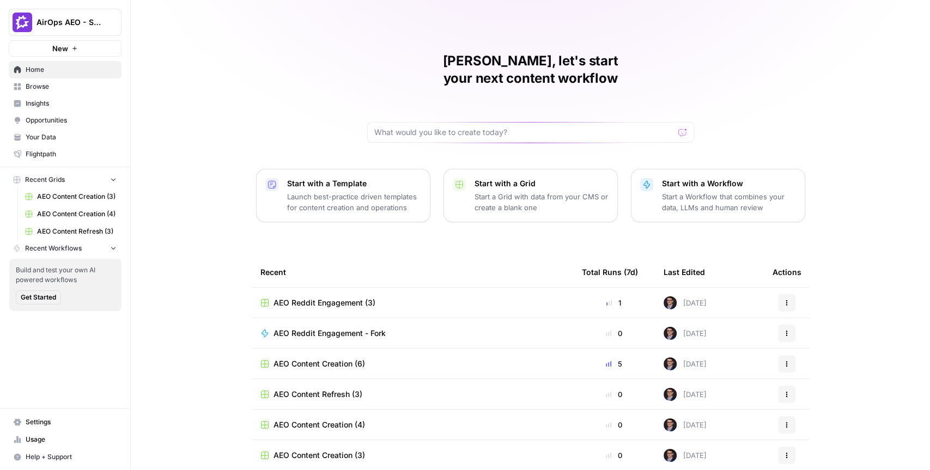
click at [99, 20] on span "AirOps AEO - Single Brand (Gong)" at bounding box center [69, 22] width 66 height 11
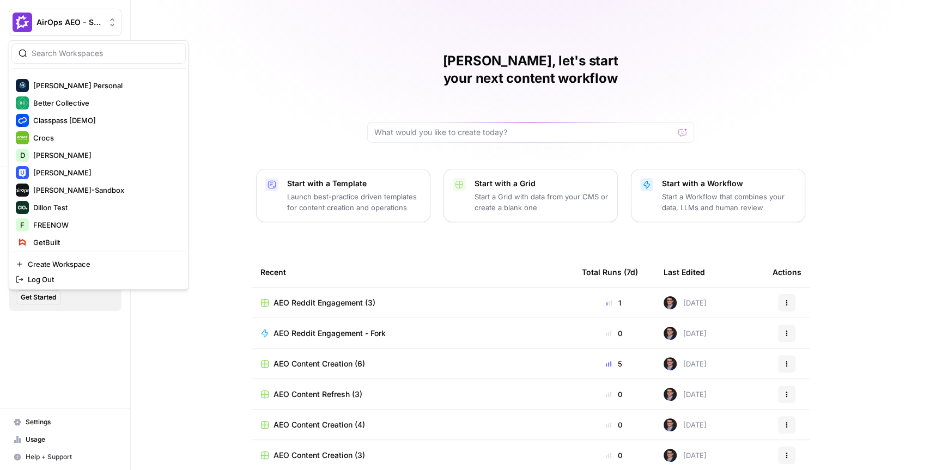
scroll to position [139, 0]
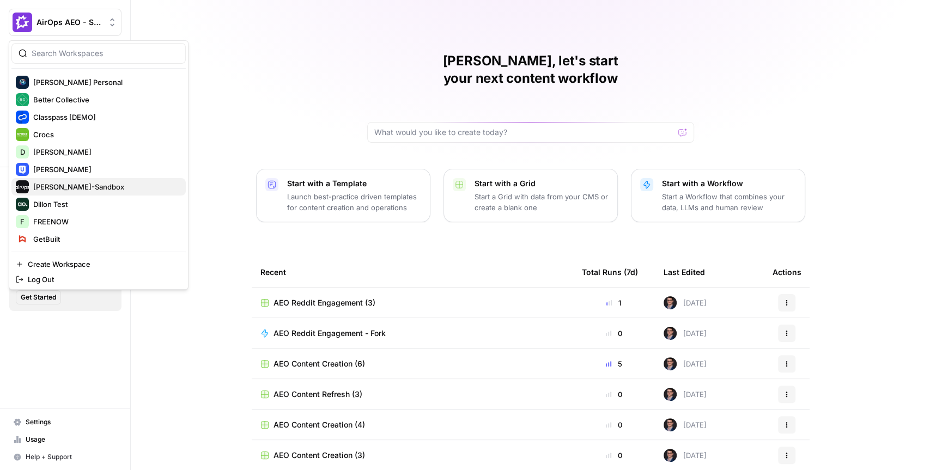
click at [72, 187] on span "[PERSON_NAME]-Sandbox" at bounding box center [105, 186] width 144 height 11
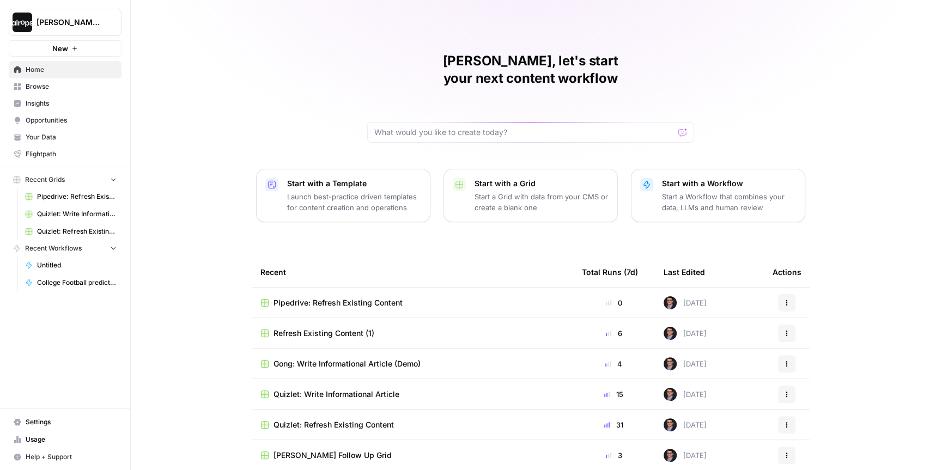
click at [352, 358] on span "Gong: Write Informational Article (Demo)" at bounding box center [346, 363] width 147 height 11
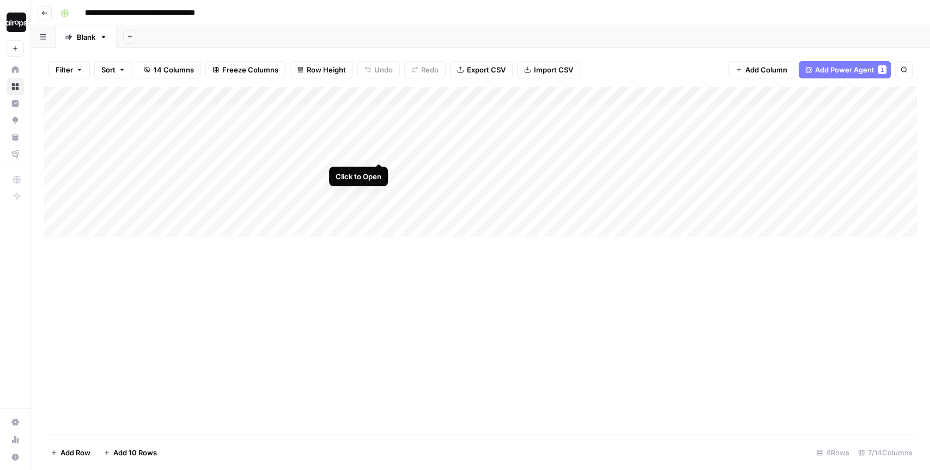
click at [379, 140] on div "Add Column" at bounding box center [480, 161] width 872 height 149
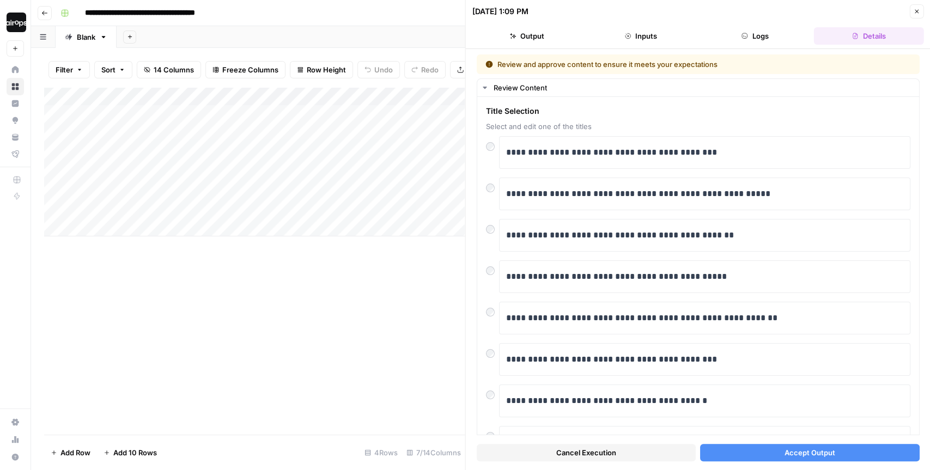
click at [784, 456] on span "Accept Output" at bounding box center [809, 452] width 51 height 11
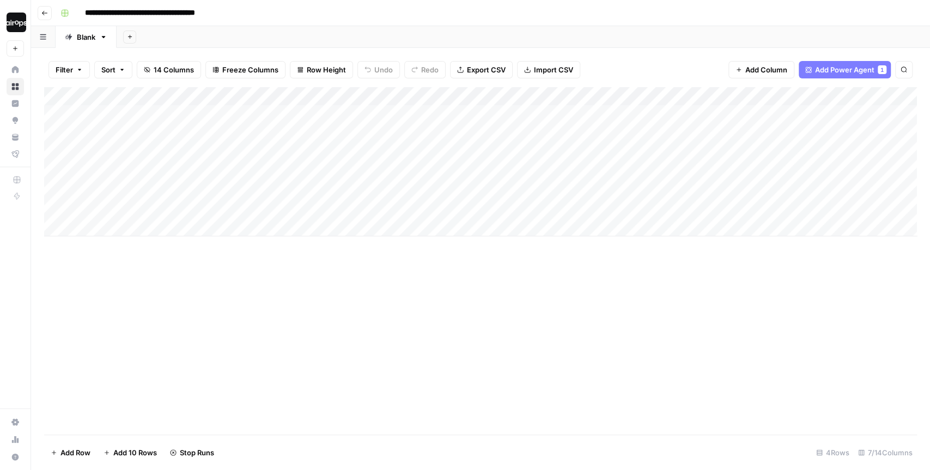
click at [792, 14] on div "**********" at bounding box center [487, 12] width 863 height 17
click at [401, 10] on div "**********" at bounding box center [487, 12] width 863 height 17
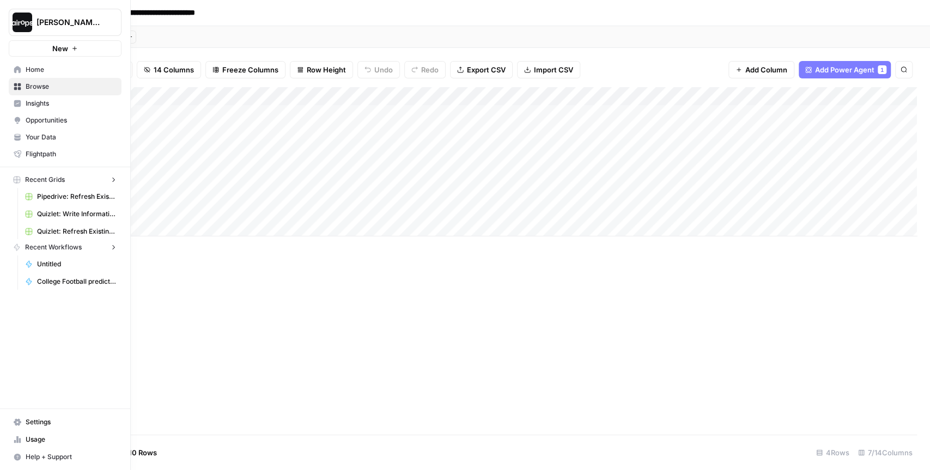
click at [26, 23] on img "Workspace: Dille-Sandbox" at bounding box center [23, 23] width 20 height 20
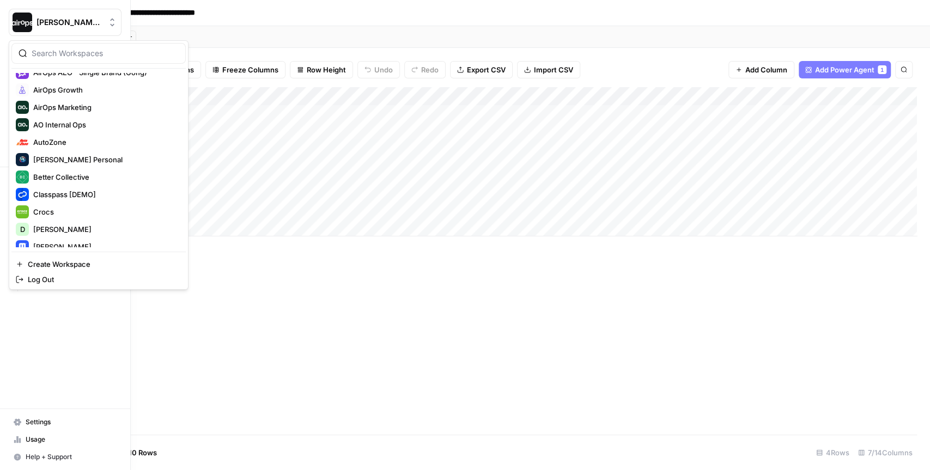
scroll to position [82, 0]
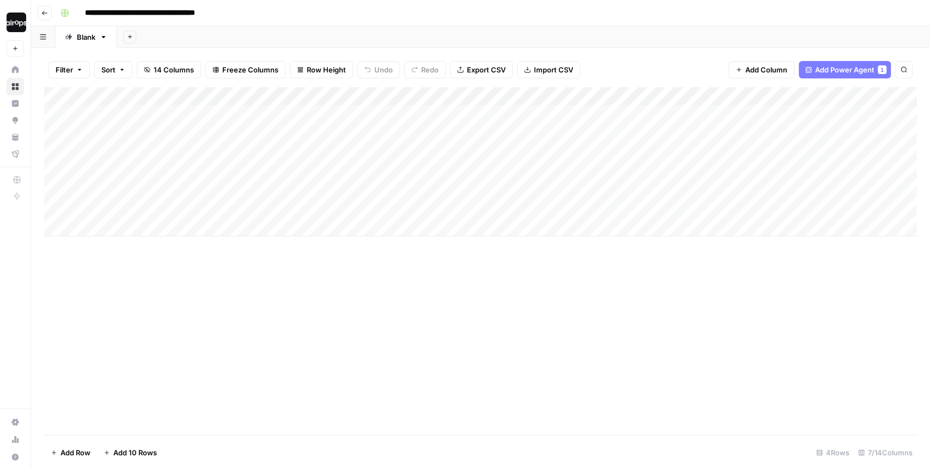
click at [269, 40] on div "Add Sheet" at bounding box center [523, 37] width 813 height 22
click at [604, 13] on div "**********" at bounding box center [487, 12] width 863 height 17
click at [463, 35] on div "Add Sheet" at bounding box center [523, 37] width 813 height 22
click at [534, 12] on div "**********" at bounding box center [487, 12] width 863 height 17
click at [651, 37] on div "Add Sheet" at bounding box center [523, 37] width 813 height 22
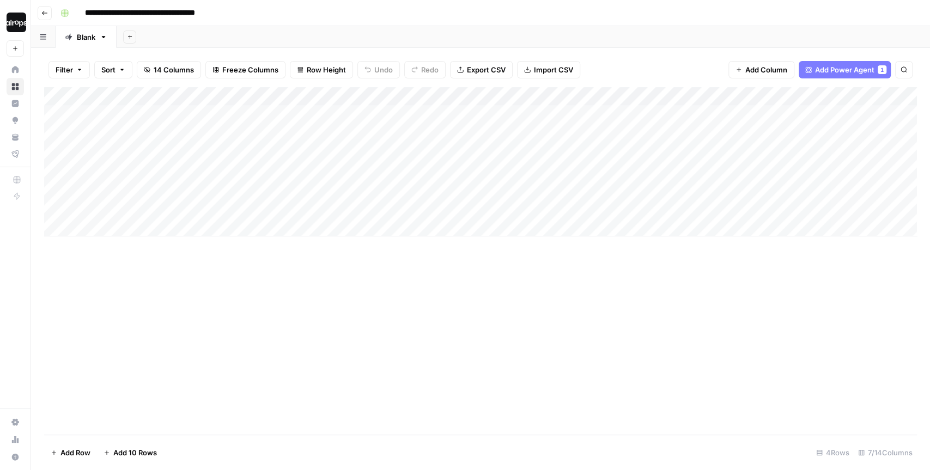
click at [632, 28] on div "Add Sheet" at bounding box center [523, 37] width 813 height 22
click at [531, 13] on div "**********" at bounding box center [487, 12] width 863 height 17
